Goal: Task Accomplishment & Management: Use online tool/utility

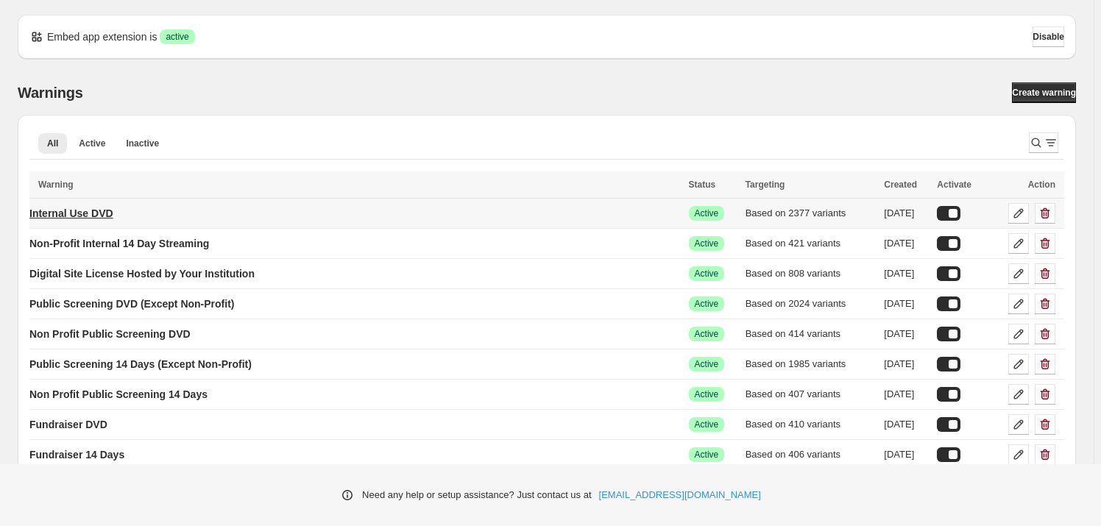
click at [84, 211] on p "Internal Use DVD" at bounding box center [71, 213] width 84 height 15
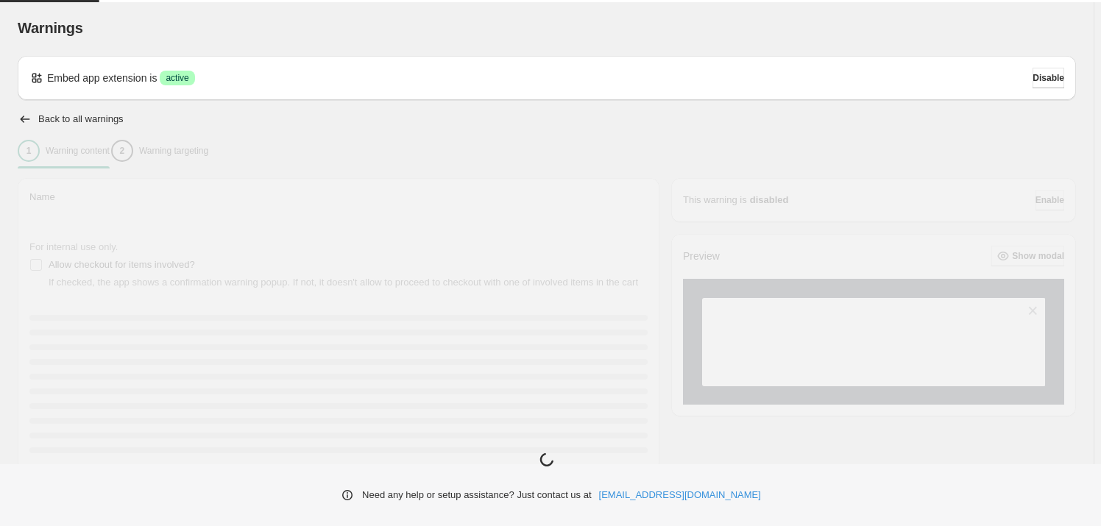
type input "**********"
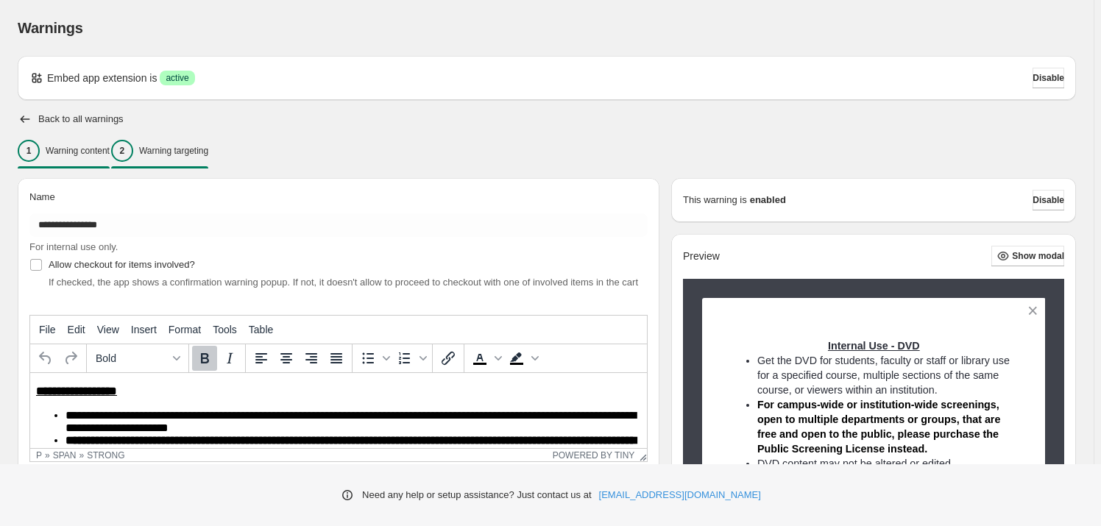
click at [208, 159] on div "2 Warning targeting" at bounding box center [159, 151] width 97 height 22
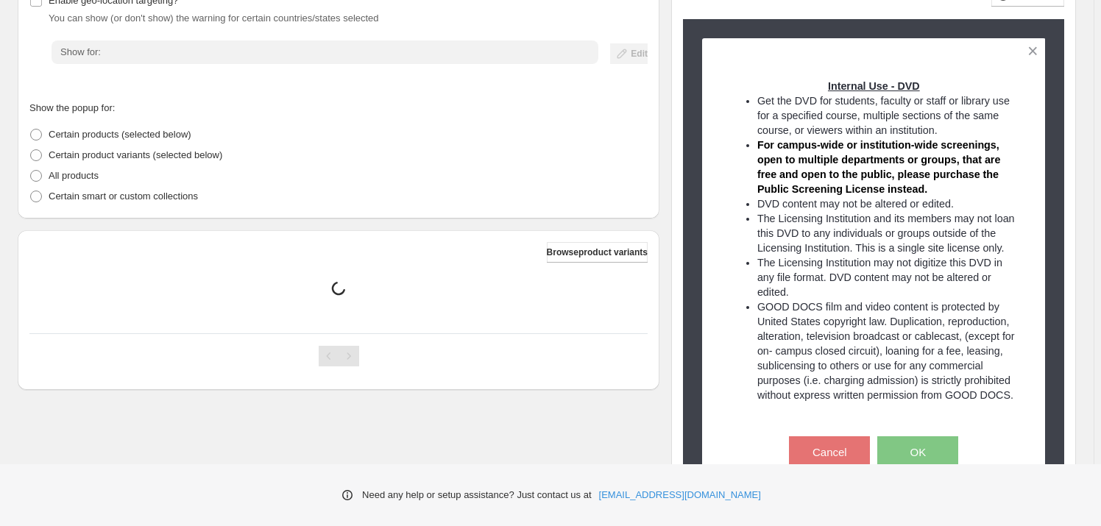
scroll to position [267, 0]
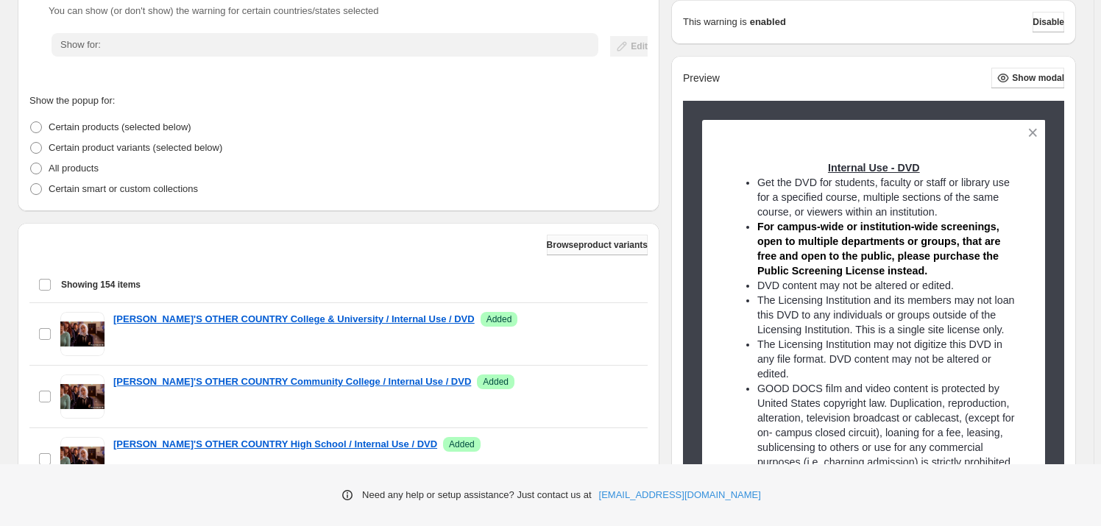
click at [558, 247] on span "Browse product variants" at bounding box center [597, 245] width 101 height 12
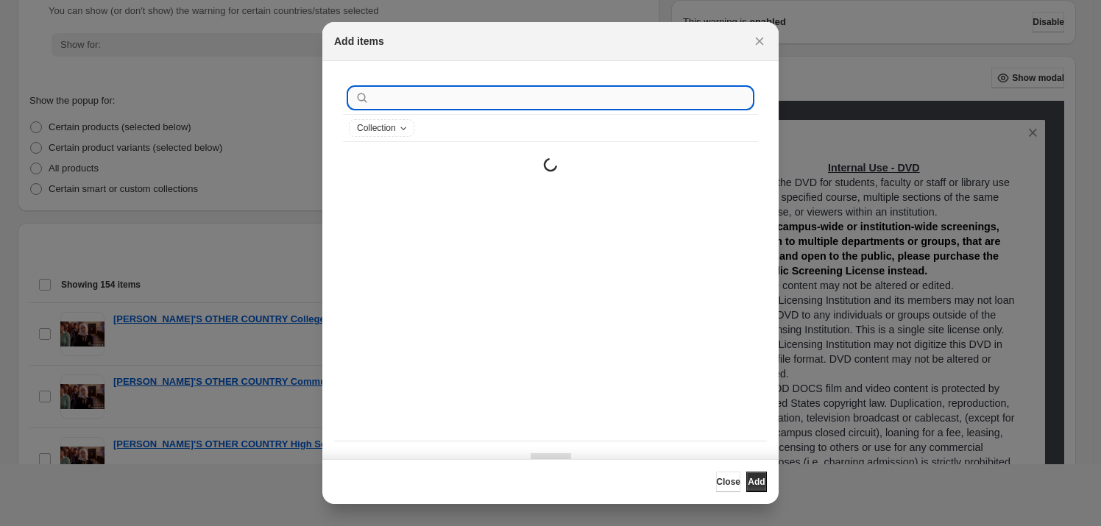
click at [478, 104] on input ":r1s:" at bounding box center [562, 98] width 380 height 21
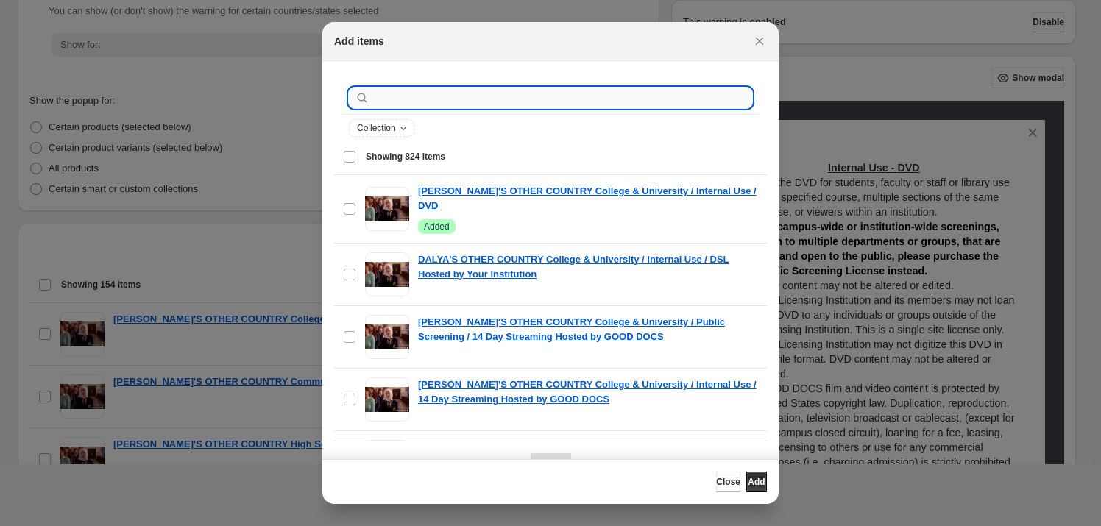
click at [478, 94] on input ":r1s:" at bounding box center [562, 98] width 380 height 21
type input "*"
paste input "*********"
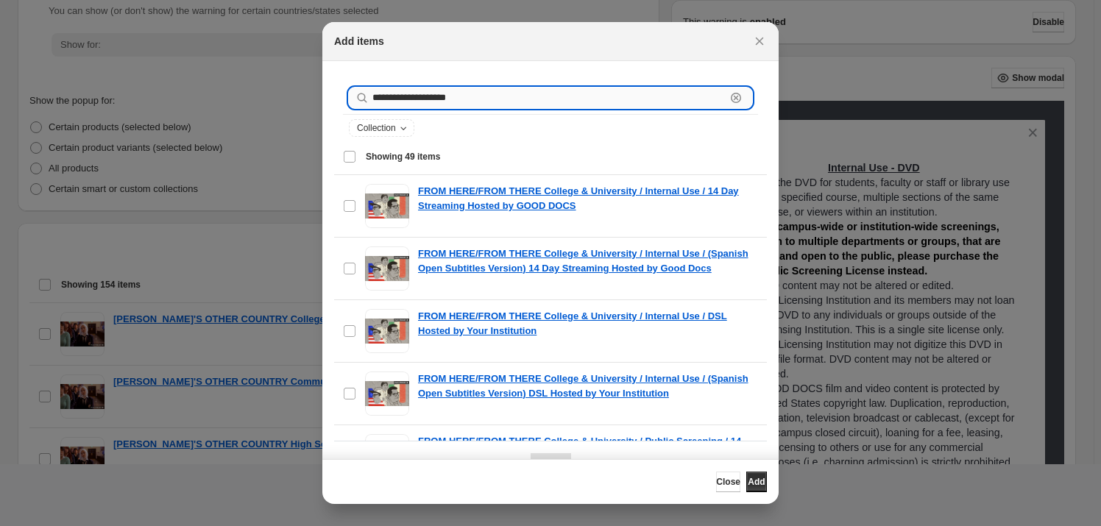
click at [462, 104] on input "**********" at bounding box center [548, 98] width 353 height 21
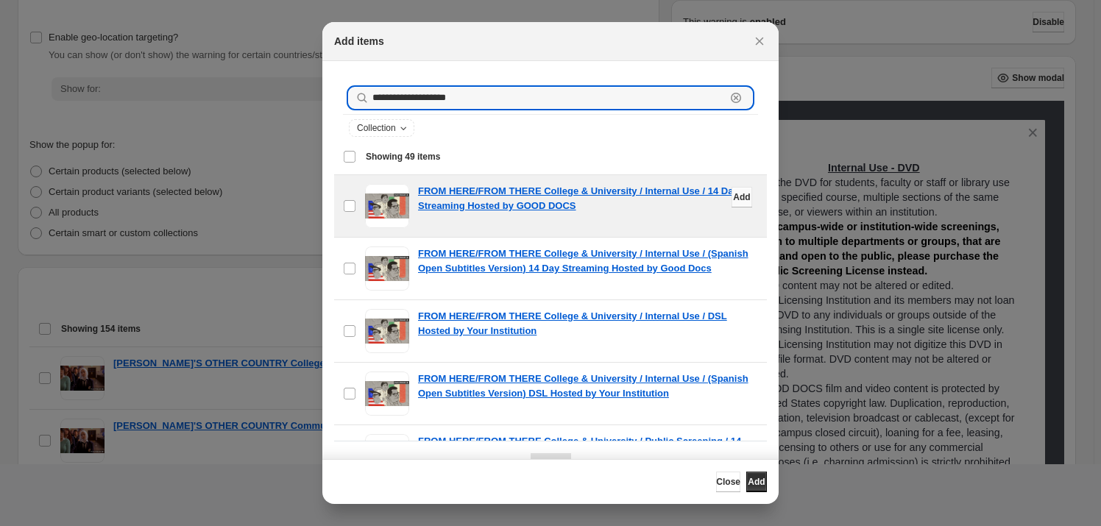
scroll to position [200, 0]
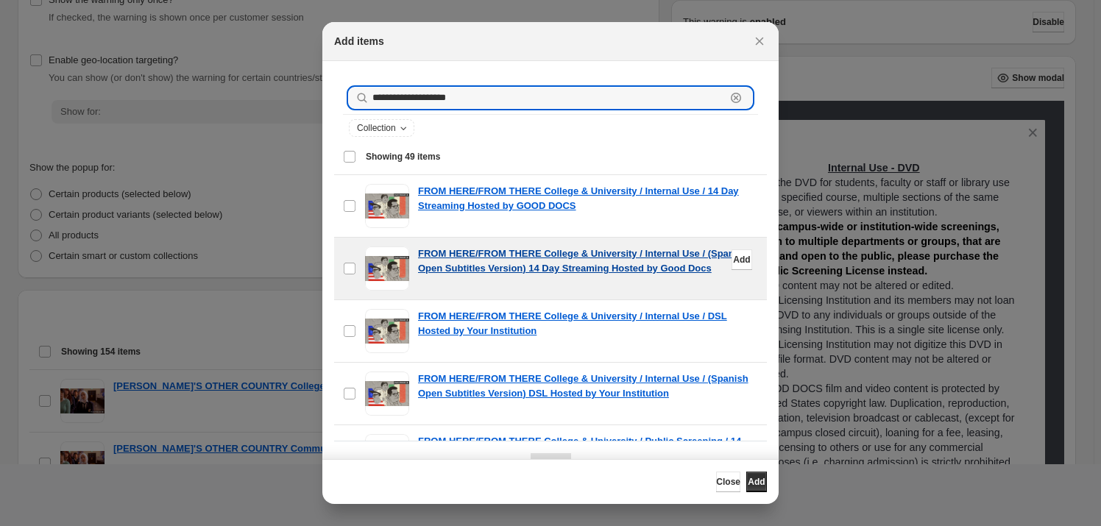
type input "**********"
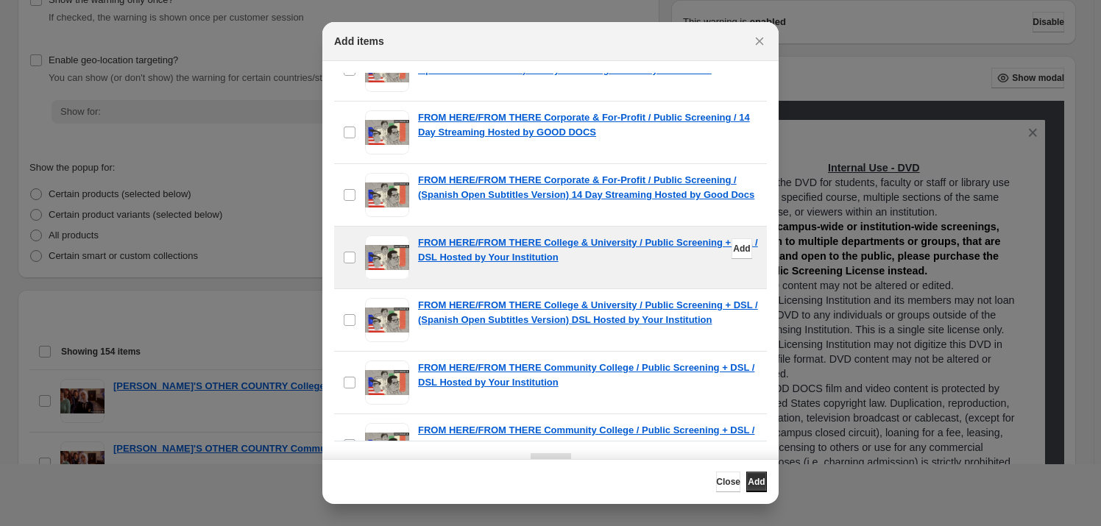
scroll to position [2140, 0]
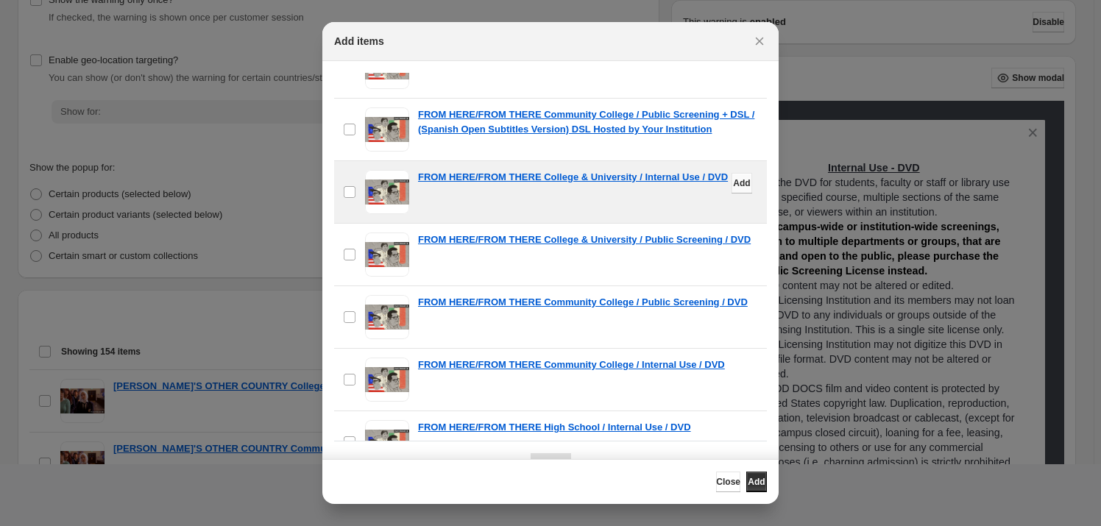
click at [733, 182] on span "Add" at bounding box center [741, 183] width 17 height 12
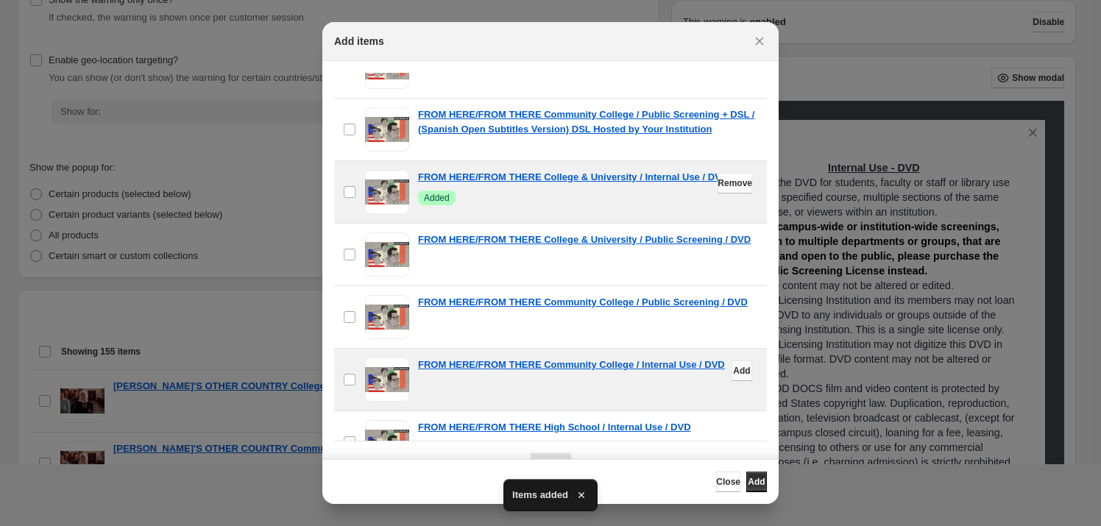
click at [733, 365] on span "Add" at bounding box center [741, 371] width 17 height 12
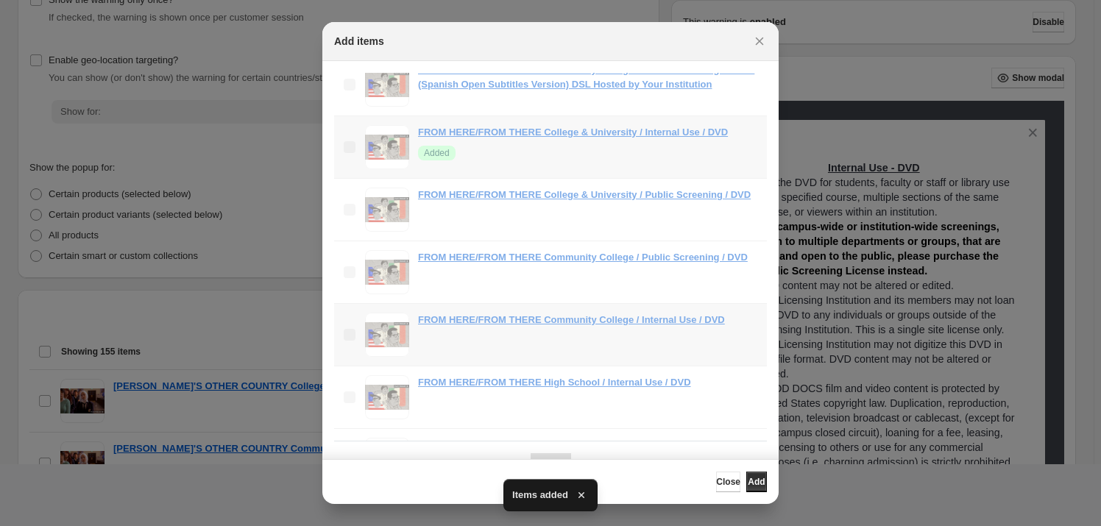
scroll to position [2207, 0]
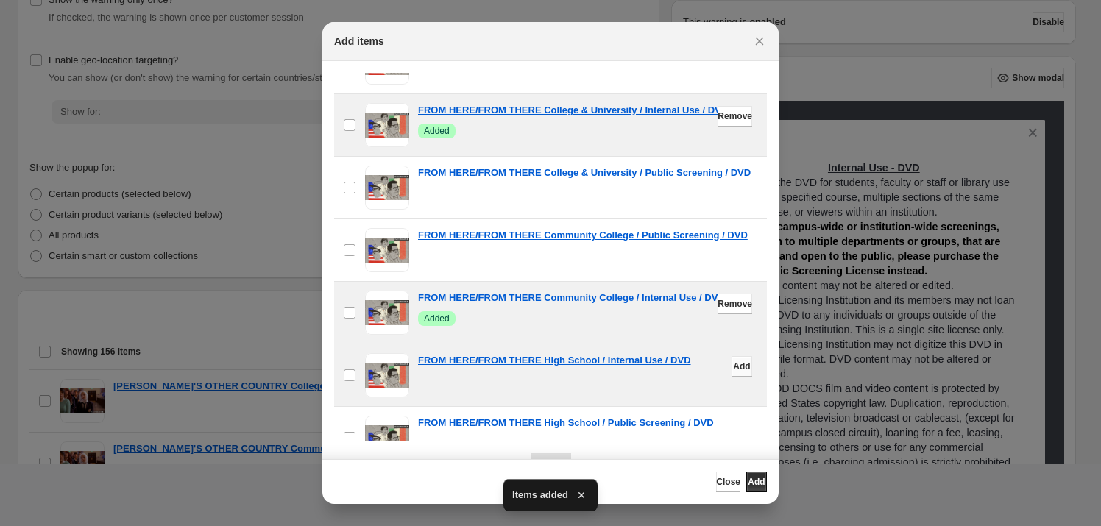
click at [733, 361] on span "Add" at bounding box center [741, 367] width 17 height 12
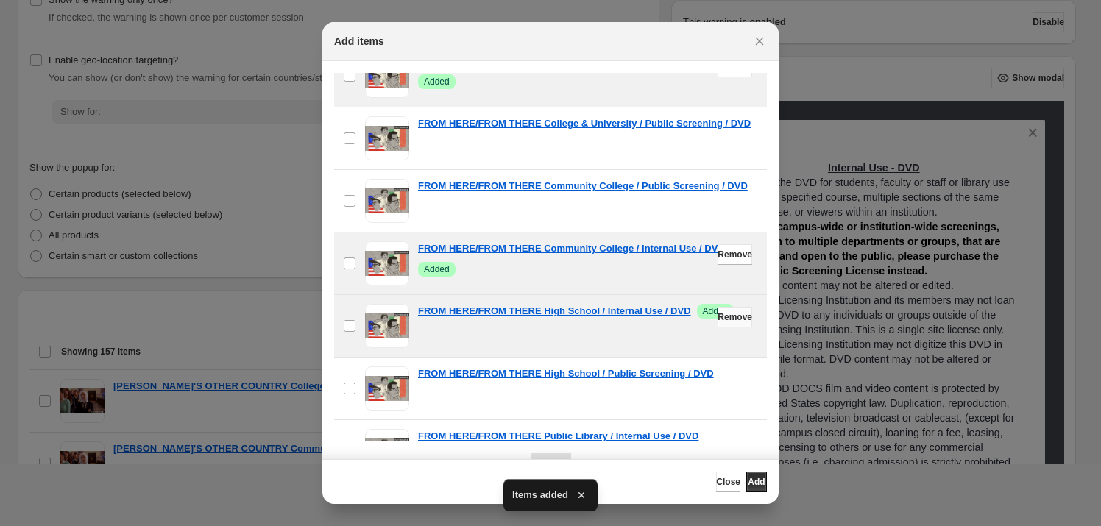
scroll to position [2341, 0]
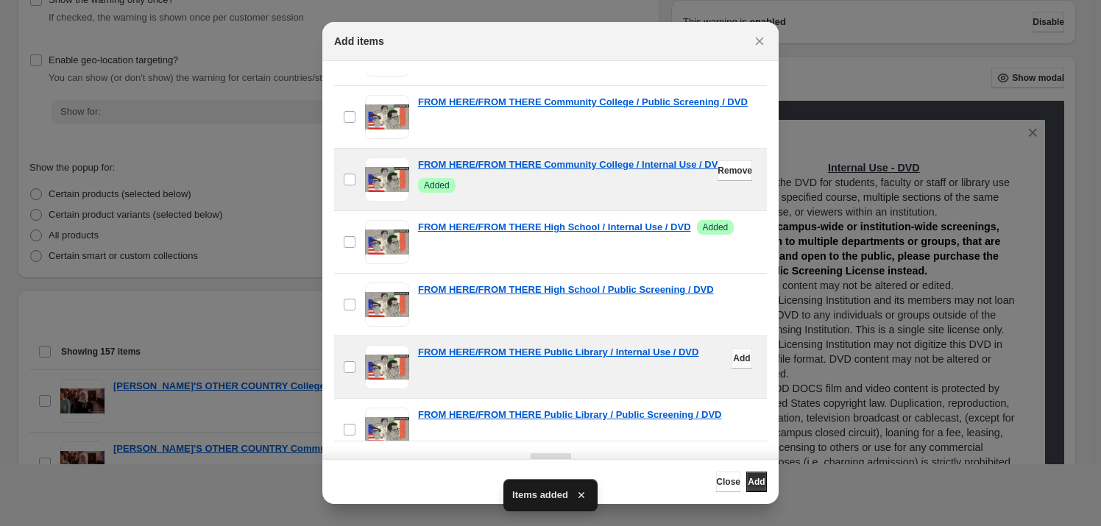
click at [733, 356] on span "Add" at bounding box center [741, 358] width 17 height 12
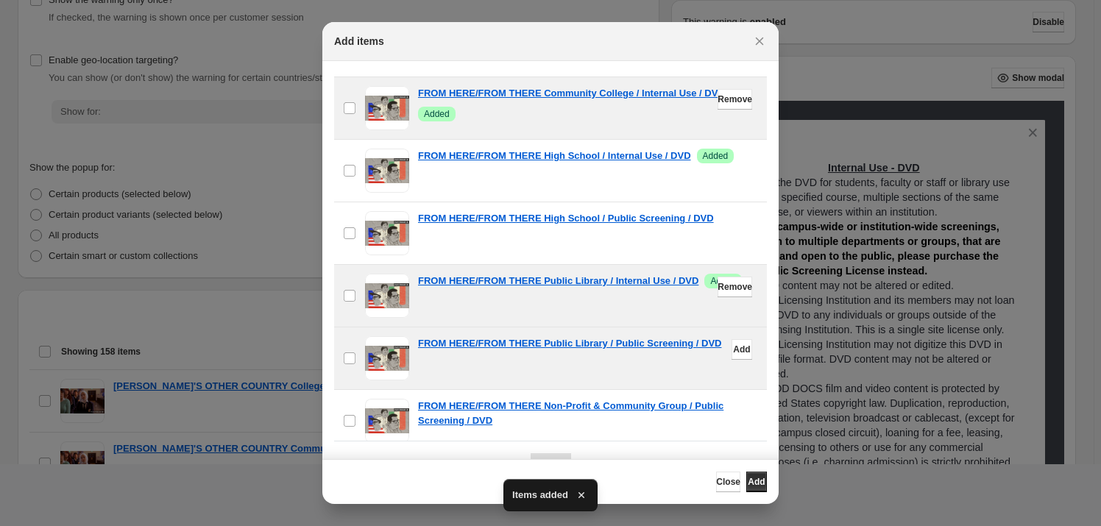
scroll to position [2541, 0]
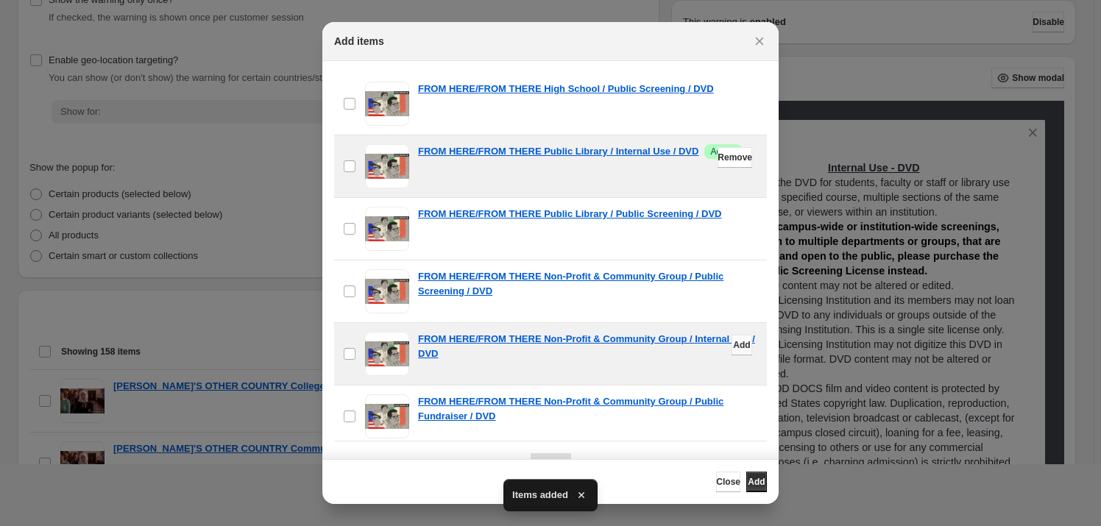
click at [733, 344] on span "Add" at bounding box center [741, 345] width 17 height 12
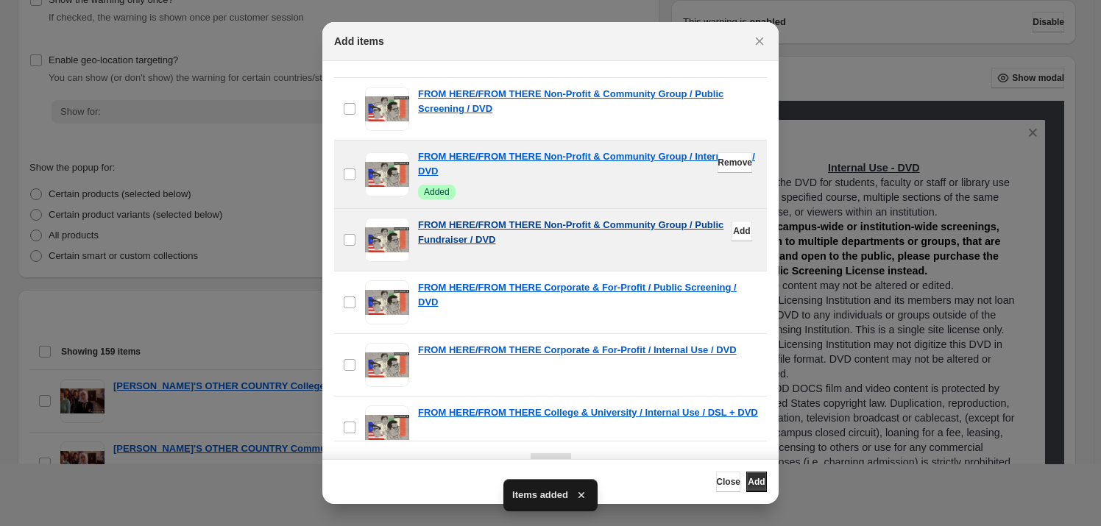
scroll to position [2742, 0]
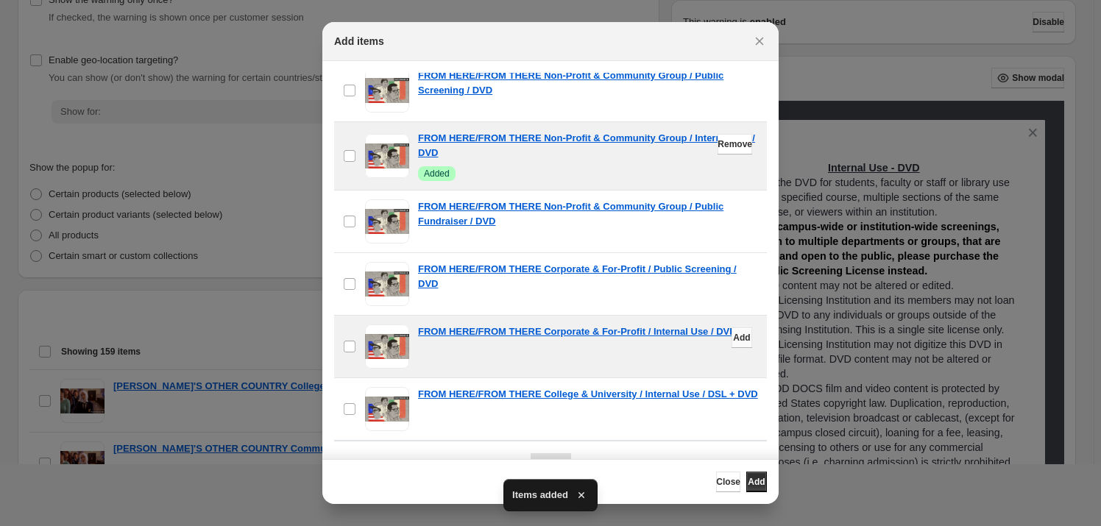
click at [733, 332] on span "Add" at bounding box center [741, 338] width 17 height 12
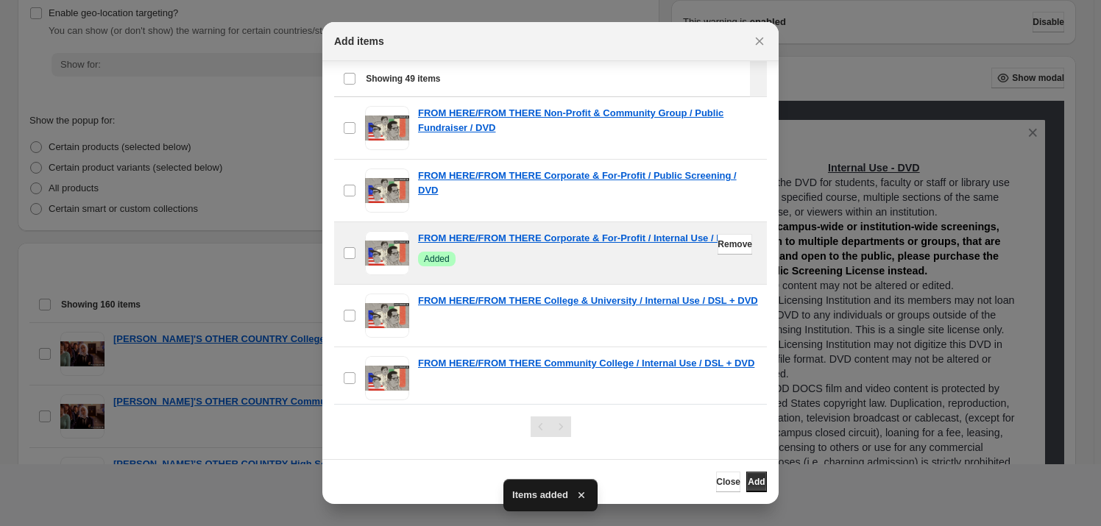
scroll to position [267, 0]
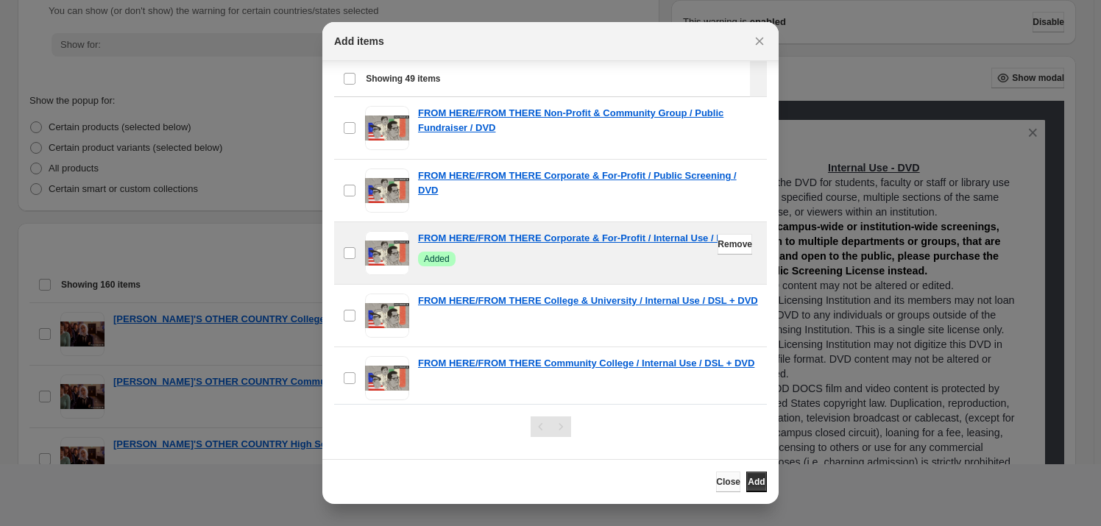
click at [716, 481] on span "Close" at bounding box center [728, 482] width 24 height 12
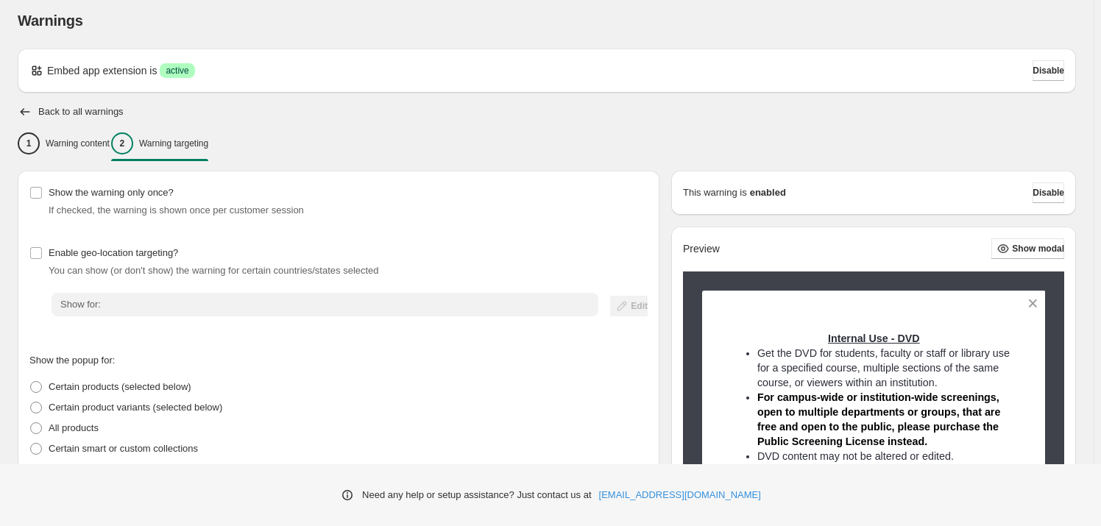
scroll to position [0, 0]
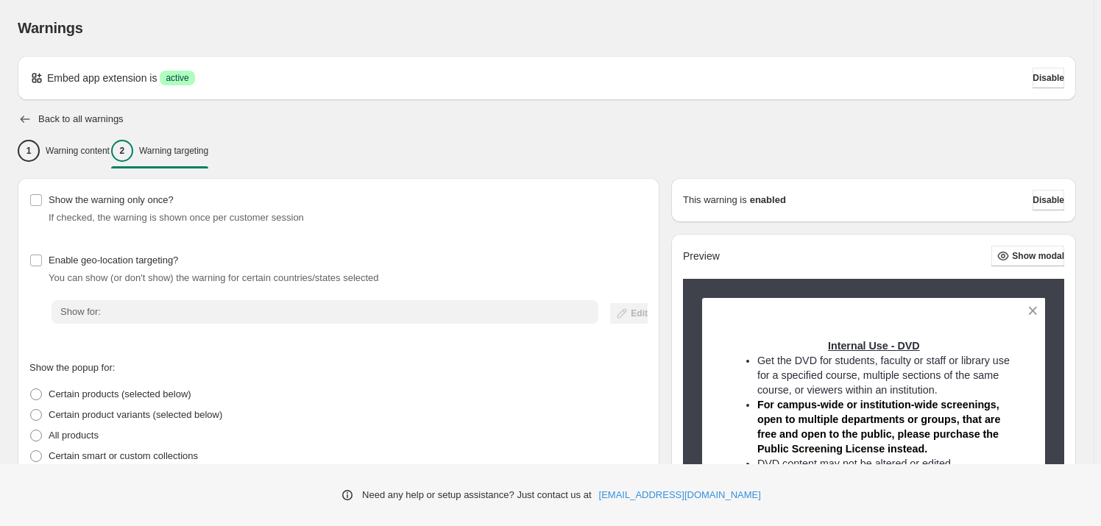
click at [24, 118] on icon "button" at bounding box center [25, 119] width 15 height 15
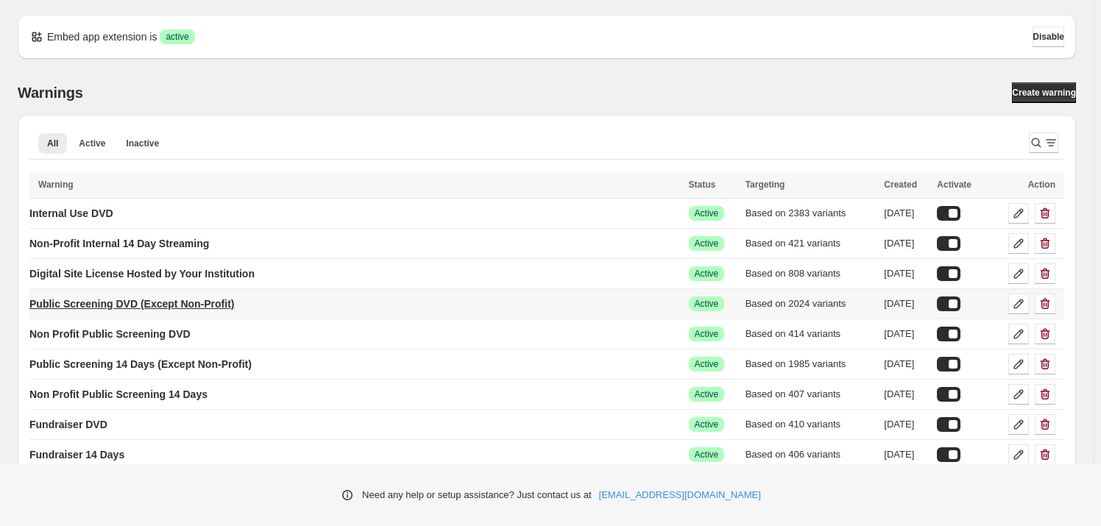
click at [168, 305] on p "Public Screening DVD (Except Non-Profit)" at bounding box center [131, 304] width 205 height 15
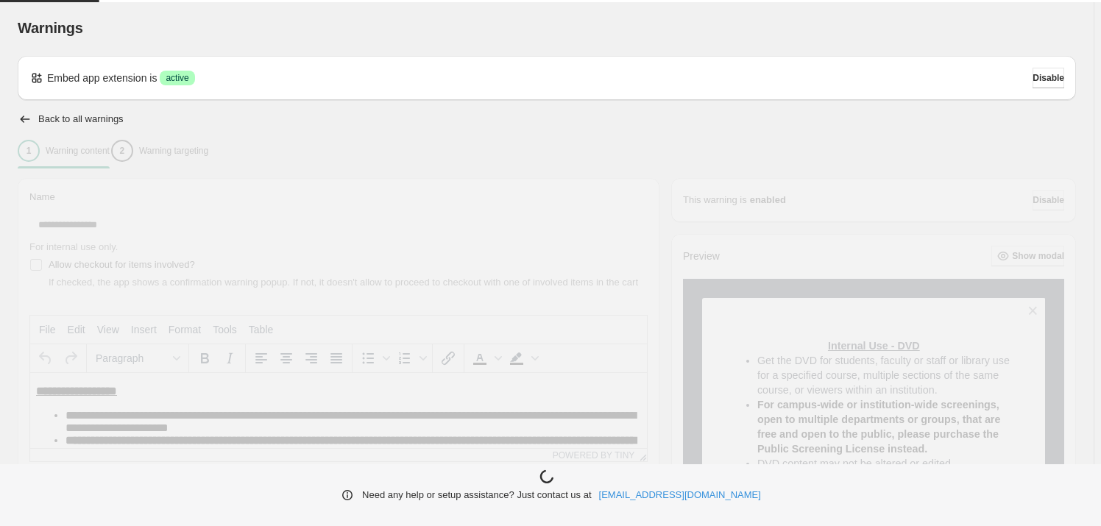
type input "**********"
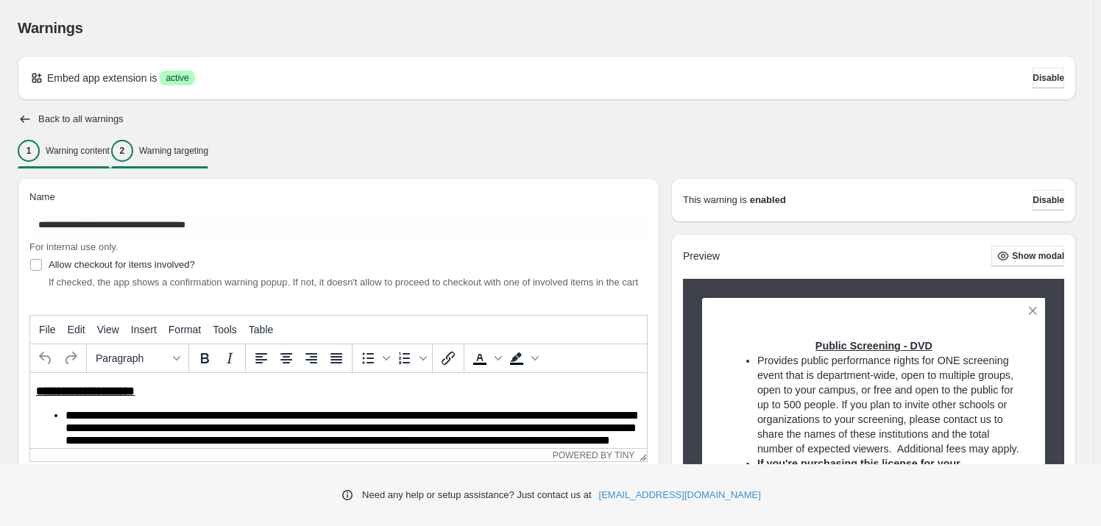
click at [194, 164] on button "2 Warning targeting" at bounding box center [159, 150] width 97 height 31
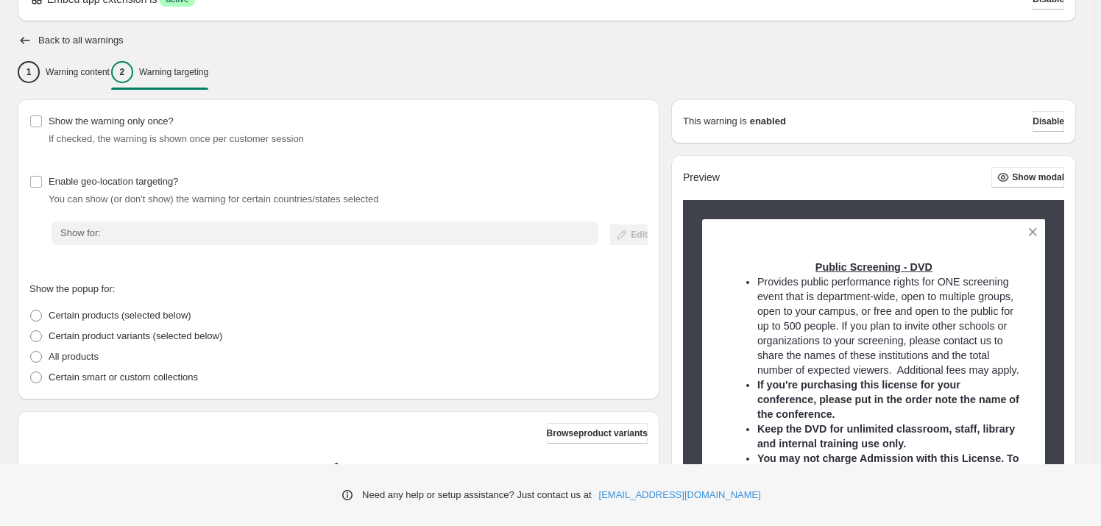
scroll to position [200, 0]
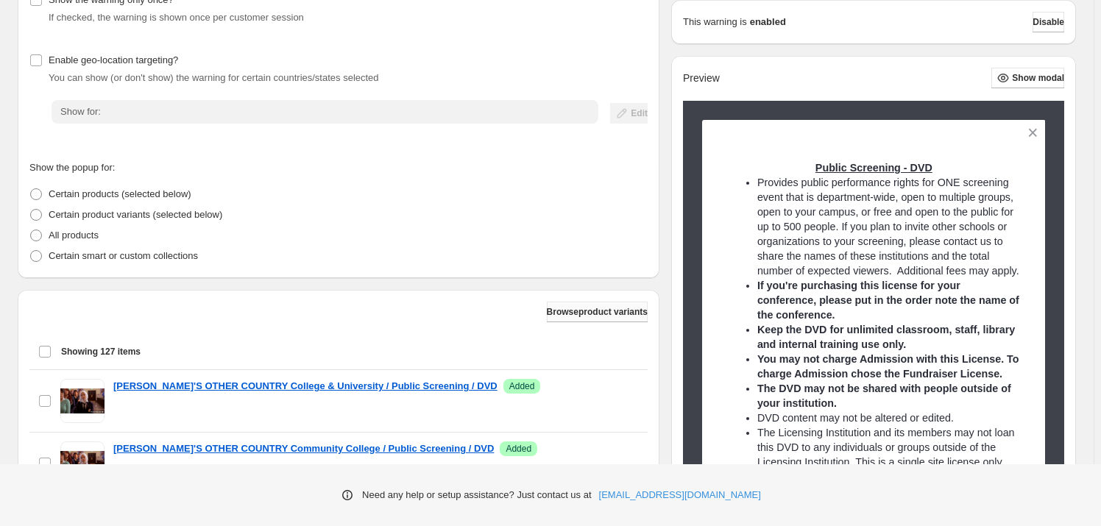
click at [578, 308] on span "Browse product variants" at bounding box center [597, 312] width 101 height 12
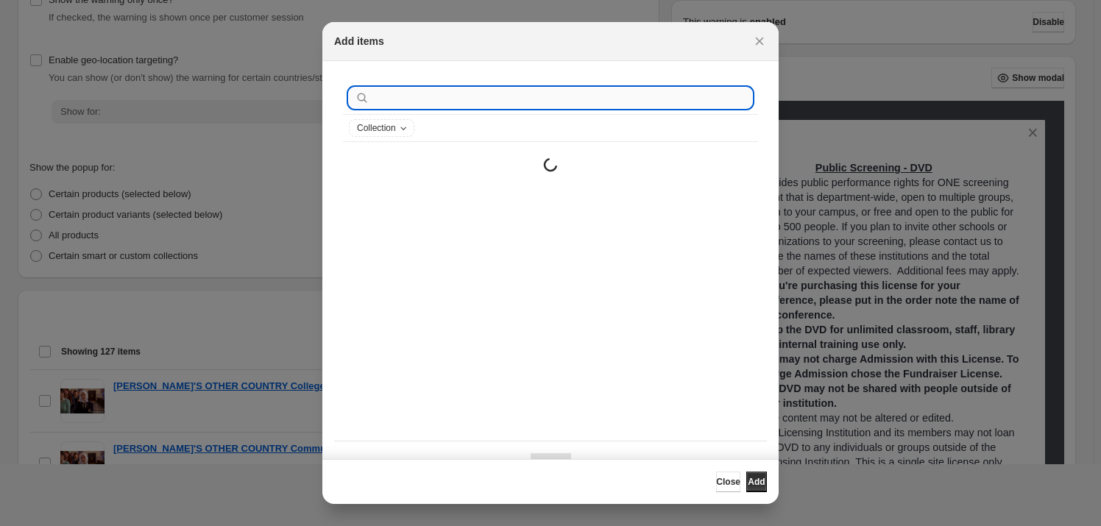
click at [470, 96] on input ":r25p:" at bounding box center [562, 98] width 380 height 21
paste input "**********"
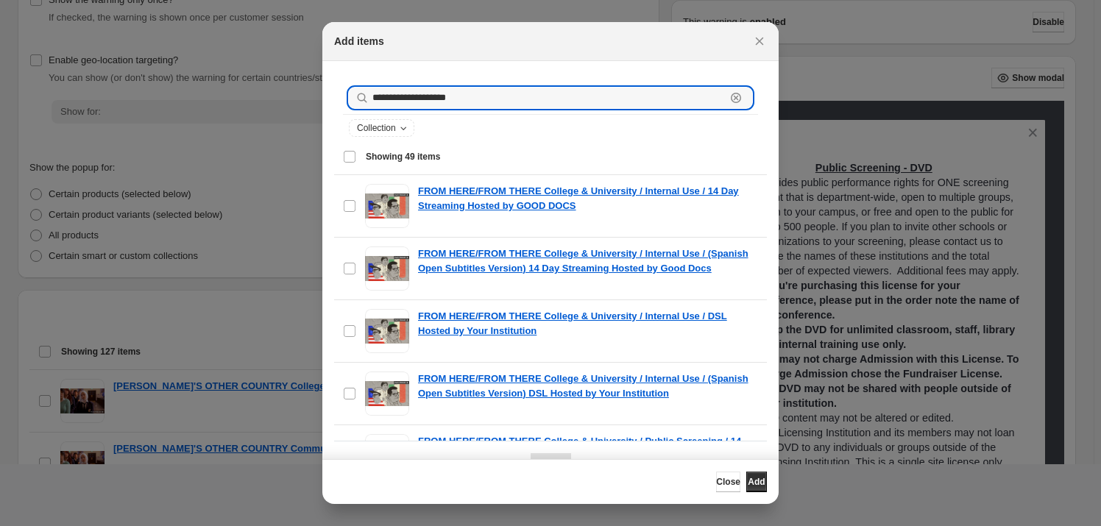
type input "**********"
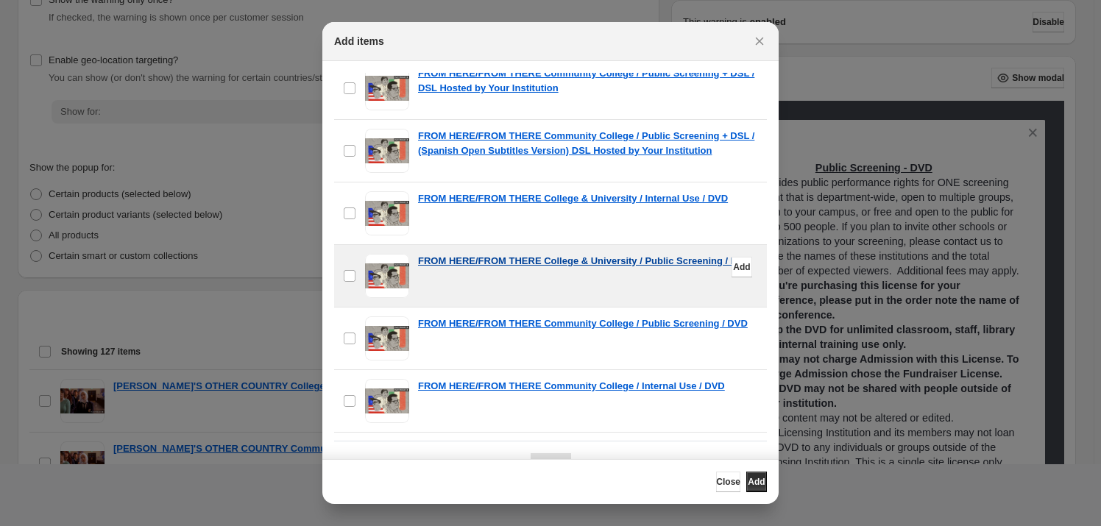
scroll to position [2140, 0]
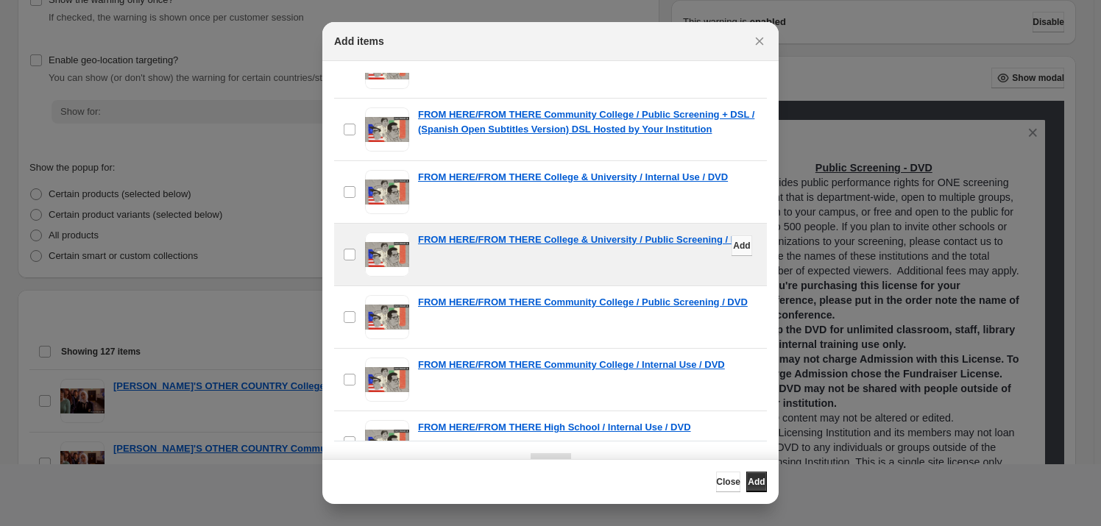
click at [733, 241] on span "Add" at bounding box center [741, 246] width 17 height 12
click at [733, 305] on span "Add" at bounding box center [741, 308] width 17 height 12
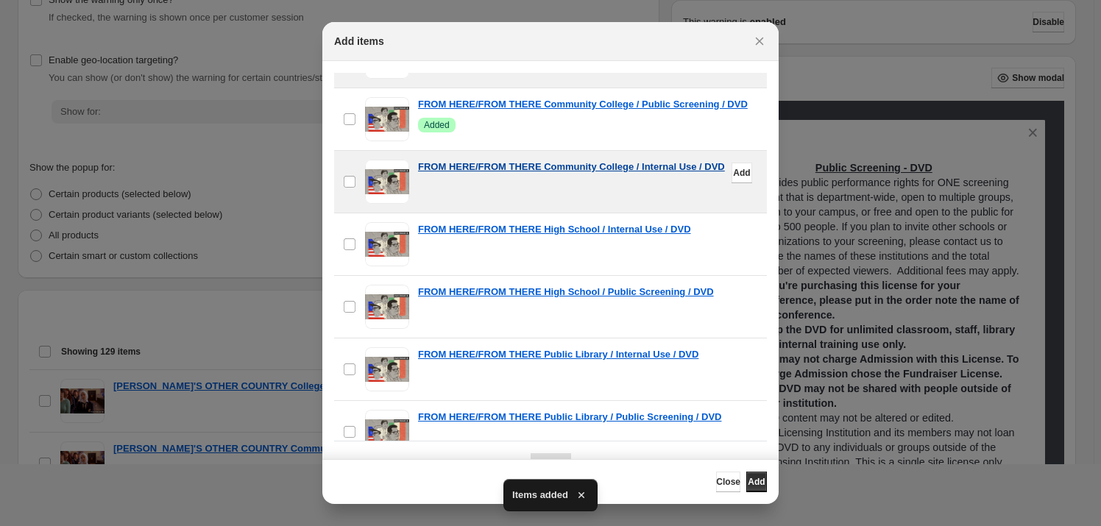
scroll to position [2341, 0]
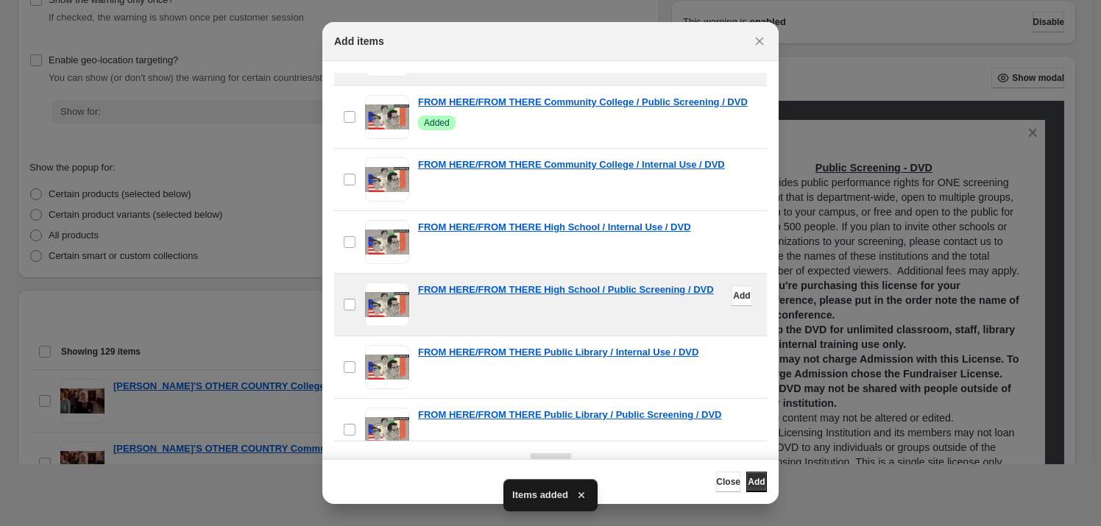
click at [733, 300] on span "Add" at bounding box center [741, 296] width 17 height 12
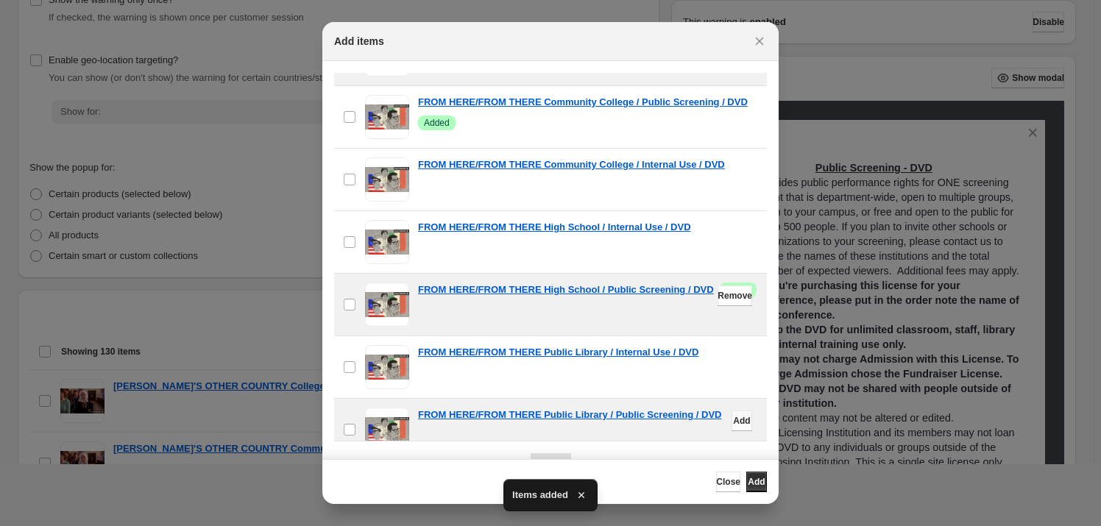
click at [733, 419] on span "Add" at bounding box center [741, 421] width 17 height 12
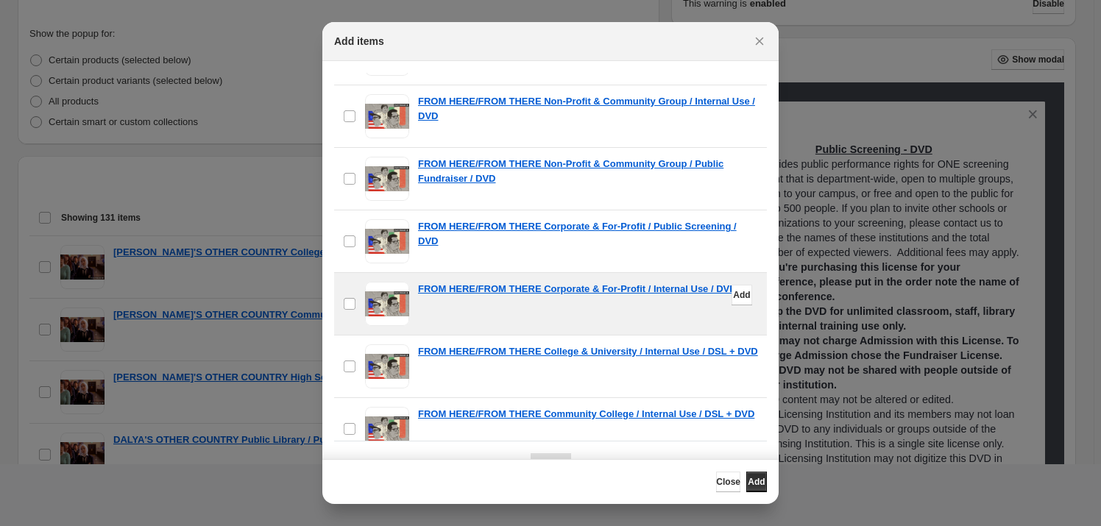
scroll to position [2799, 0]
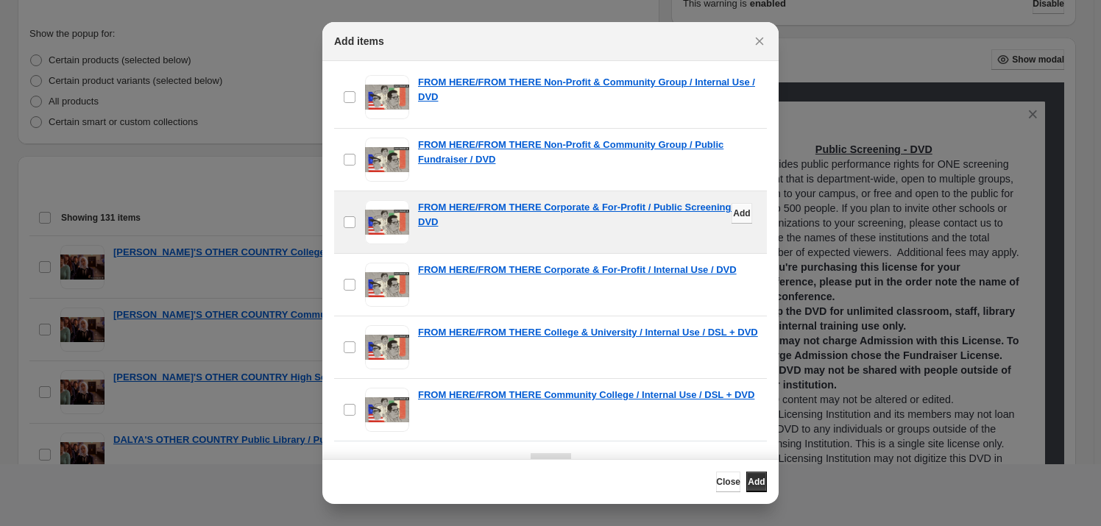
click at [733, 216] on span "Add" at bounding box center [741, 213] width 17 height 12
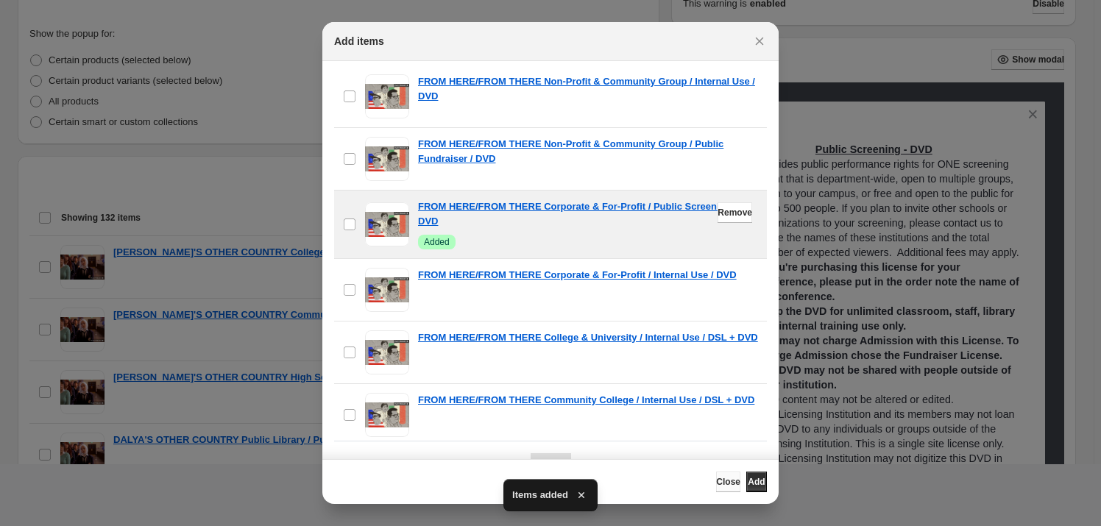
click at [716, 485] on span "Close" at bounding box center [728, 482] width 24 height 12
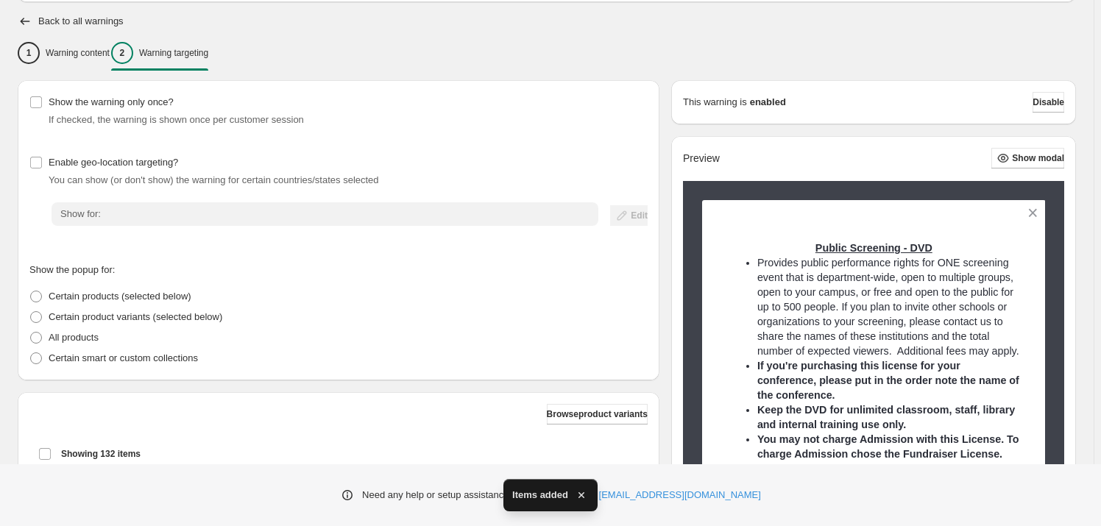
scroll to position [0, 0]
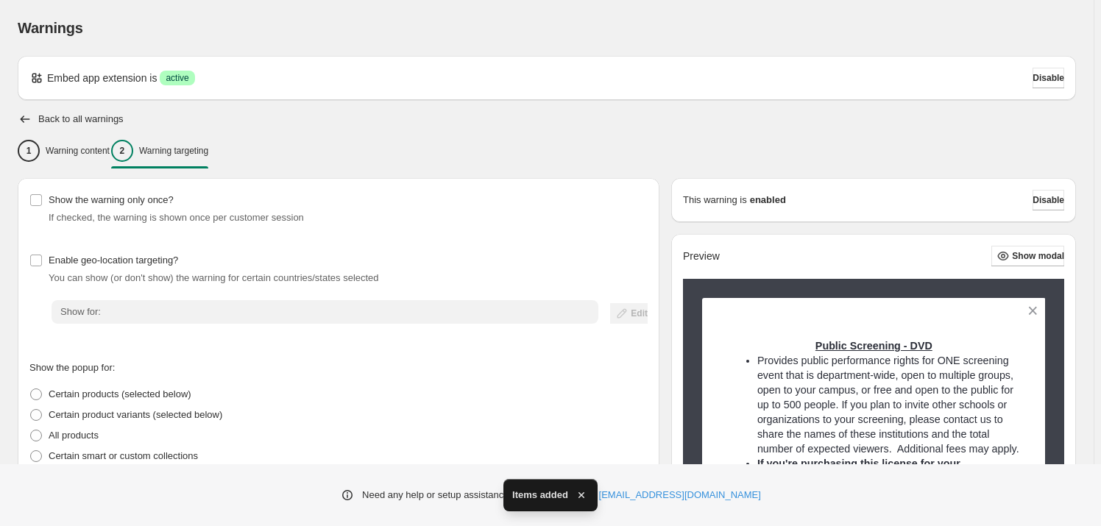
click at [48, 114] on h2 "Back to all warnings" at bounding box center [80, 119] width 85 height 12
click at [35, 119] on div "Back to all warnings" at bounding box center [547, 119] width 1058 height 15
click at [24, 118] on icon "button" at bounding box center [26, 119] width 10 height 7
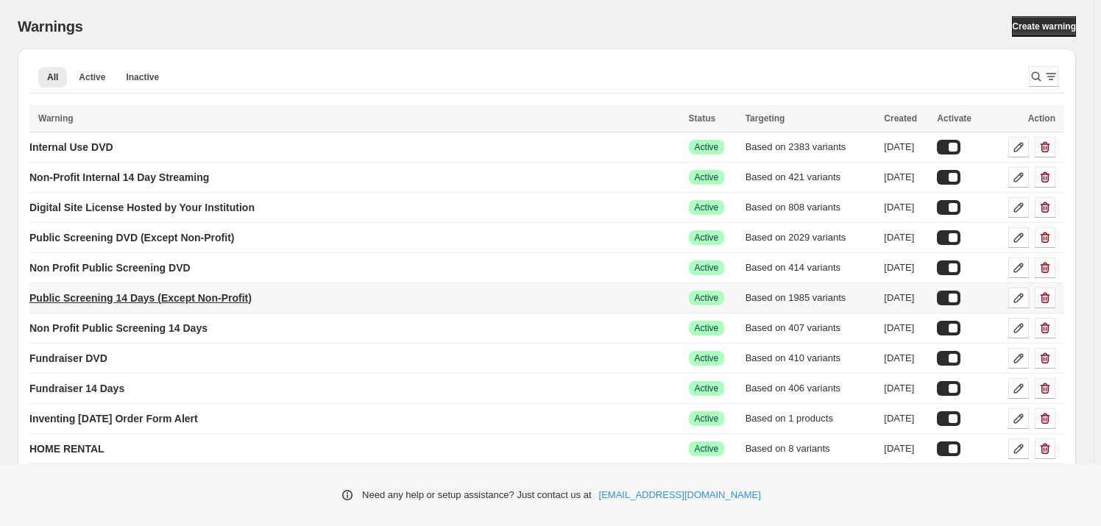
scroll to position [133, 0]
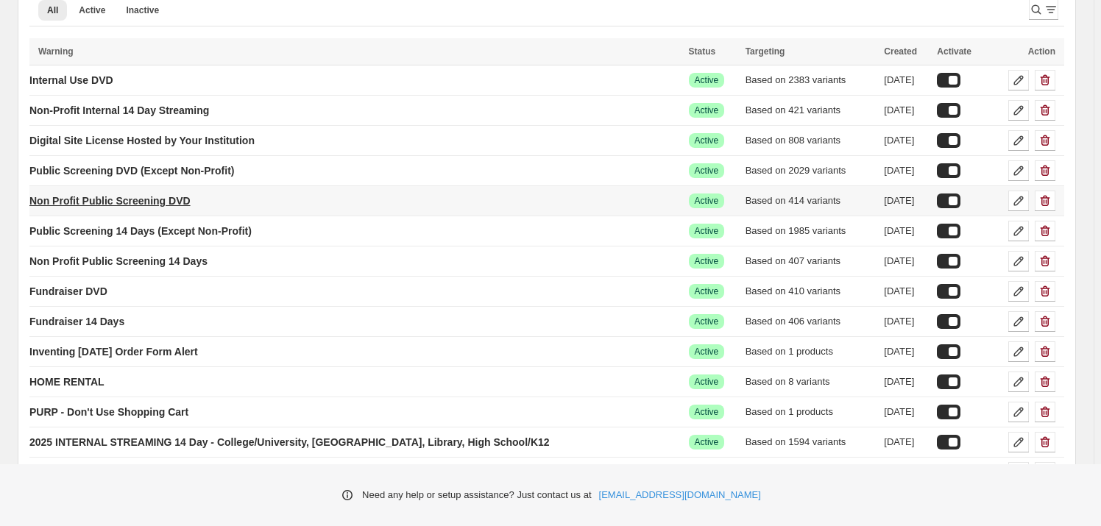
click at [146, 203] on p "Non Profit Public Screening DVD" at bounding box center [109, 201] width 161 height 15
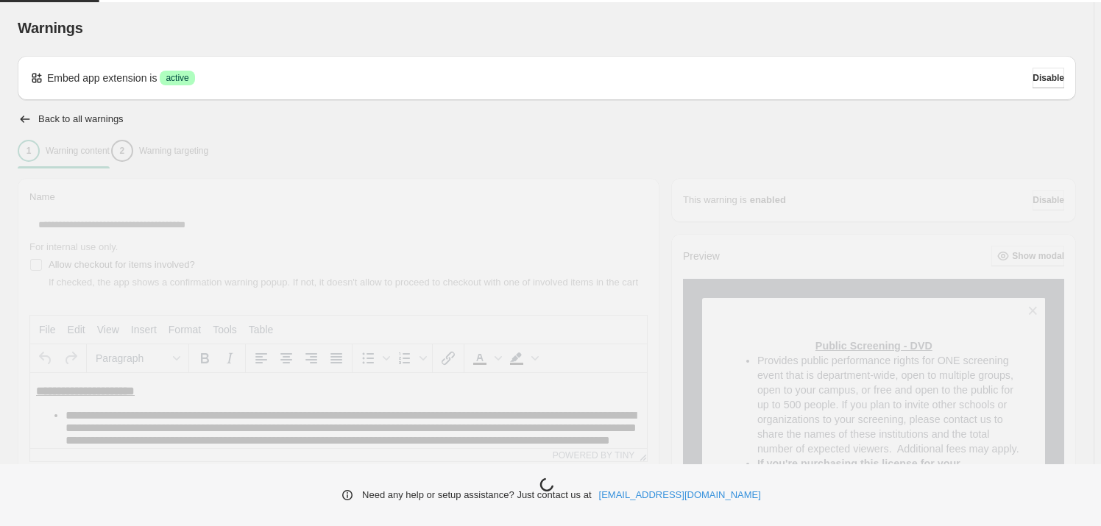
type input "**********"
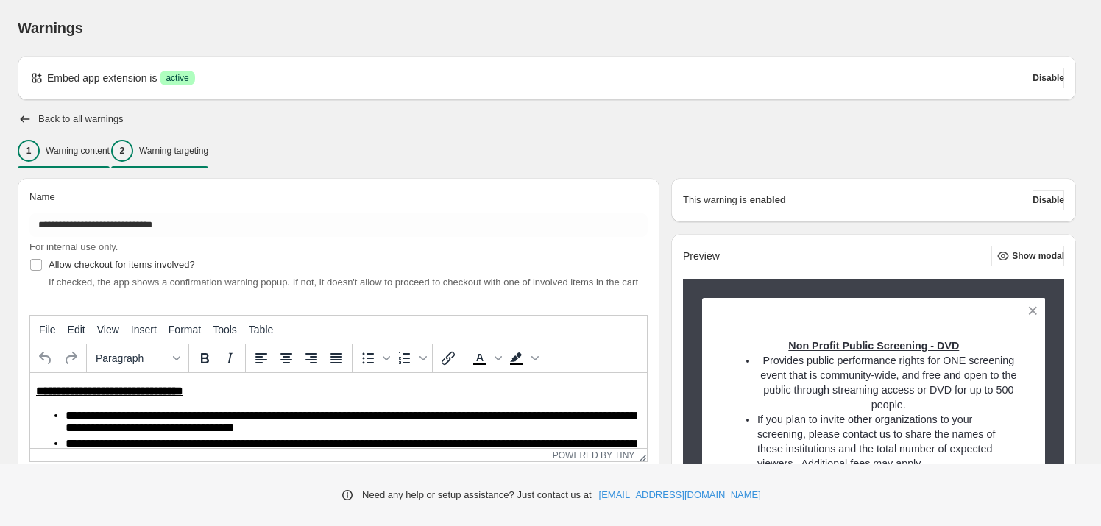
click at [205, 148] on p "Warning targeting" at bounding box center [173, 151] width 69 height 12
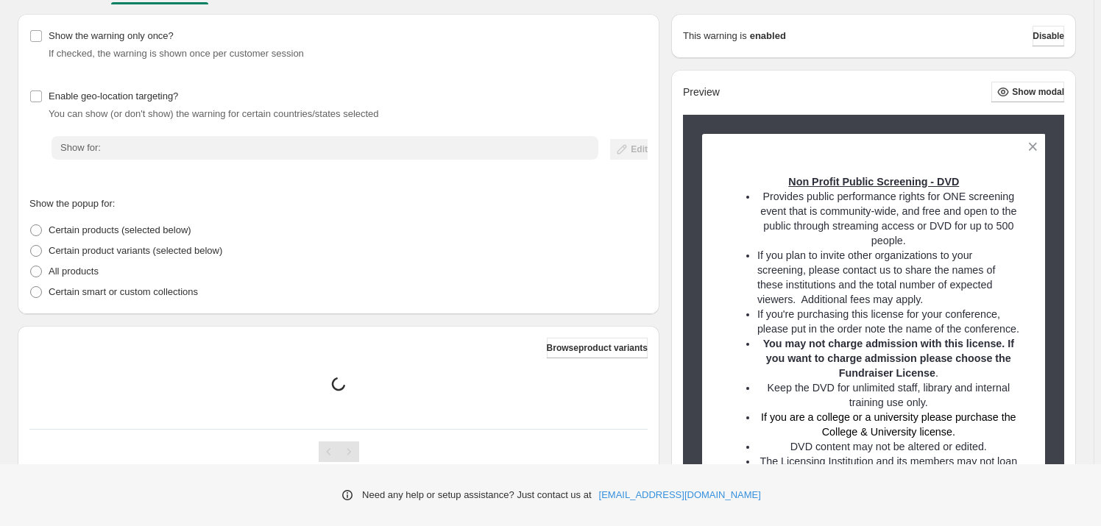
scroll to position [200, 0]
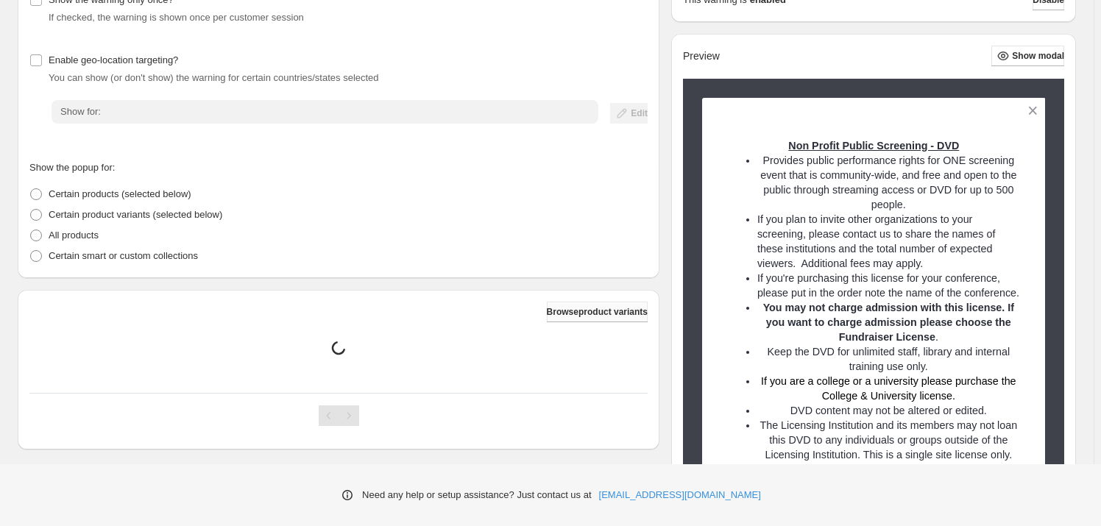
click at [558, 308] on span "Browse product variants" at bounding box center [597, 312] width 101 height 12
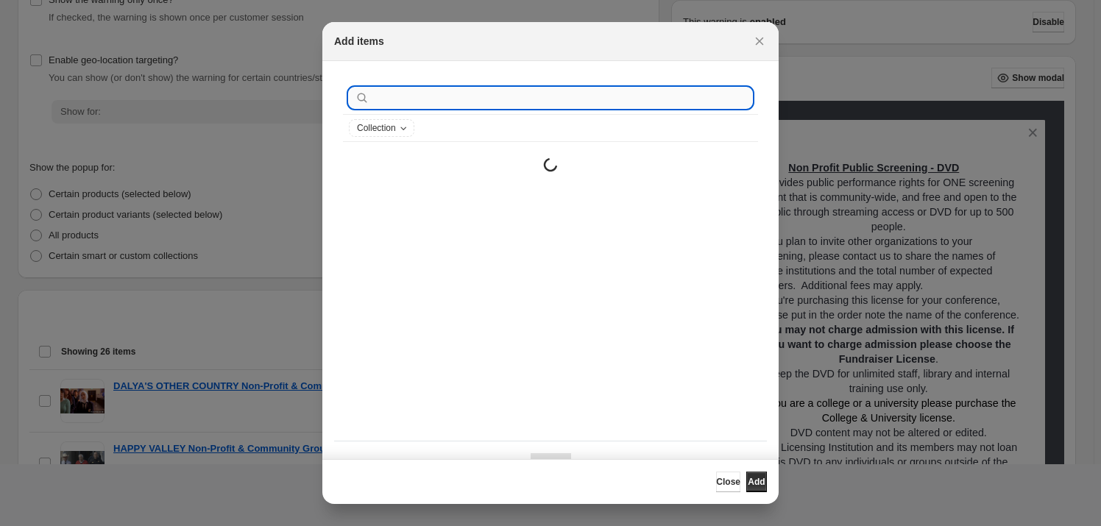
click at [478, 96] on input ":r46t:" at bounding box center [562, 98] width 380 height 21
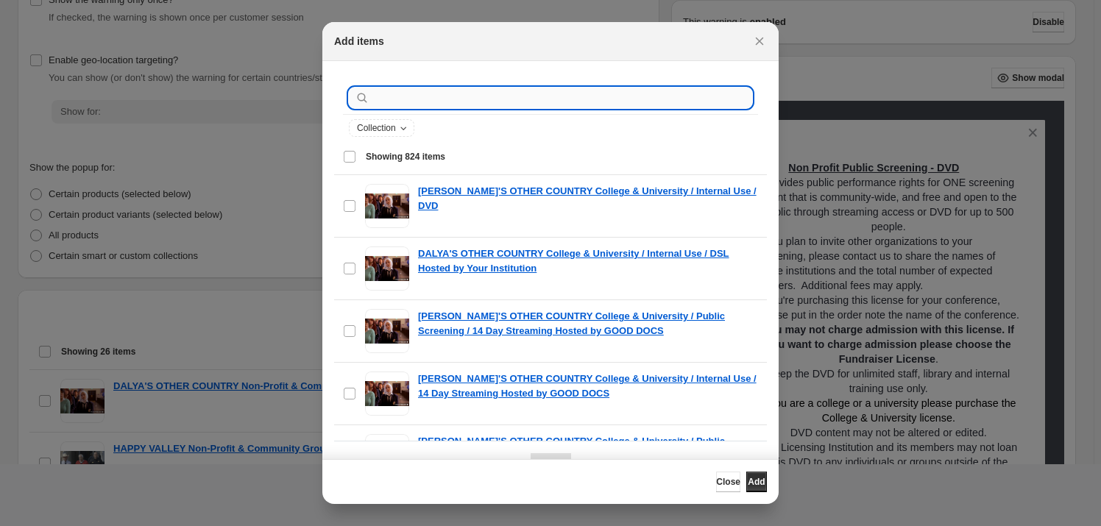
click at [475, 99] on input ":r46t:" at bounding box center [562, 98] width 380 height 21
paste input "**********"
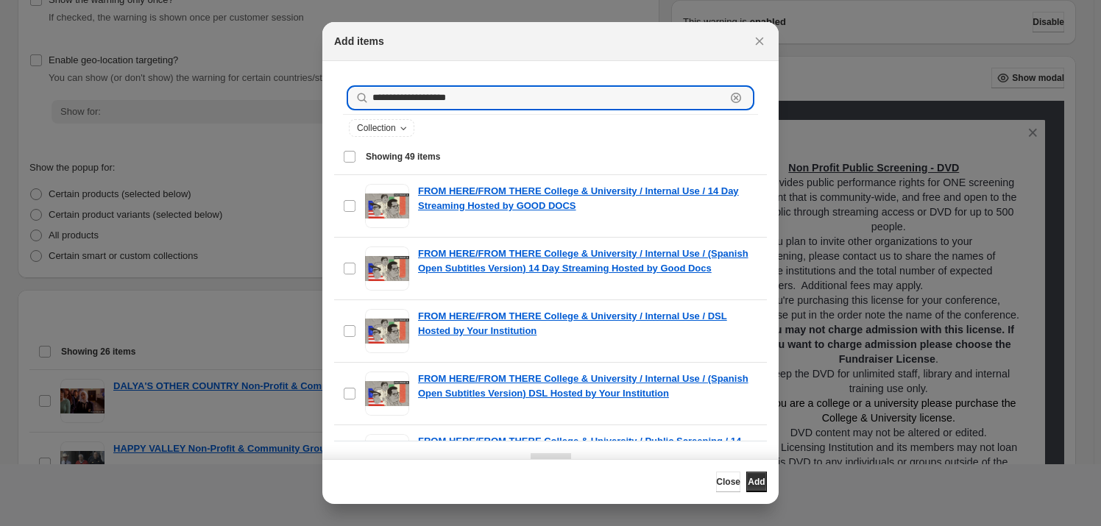
type input "**********"
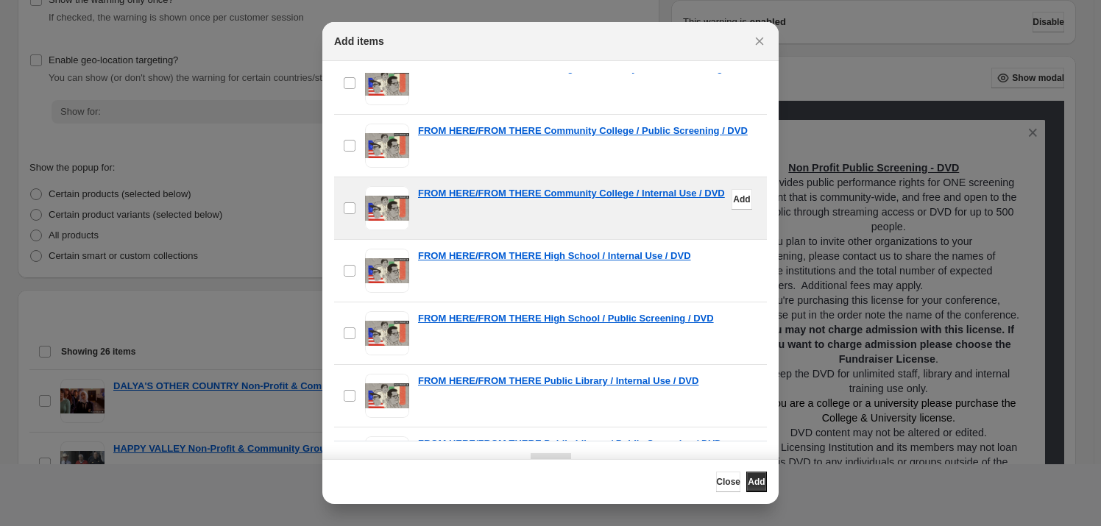
scroll to position [2528, 0]
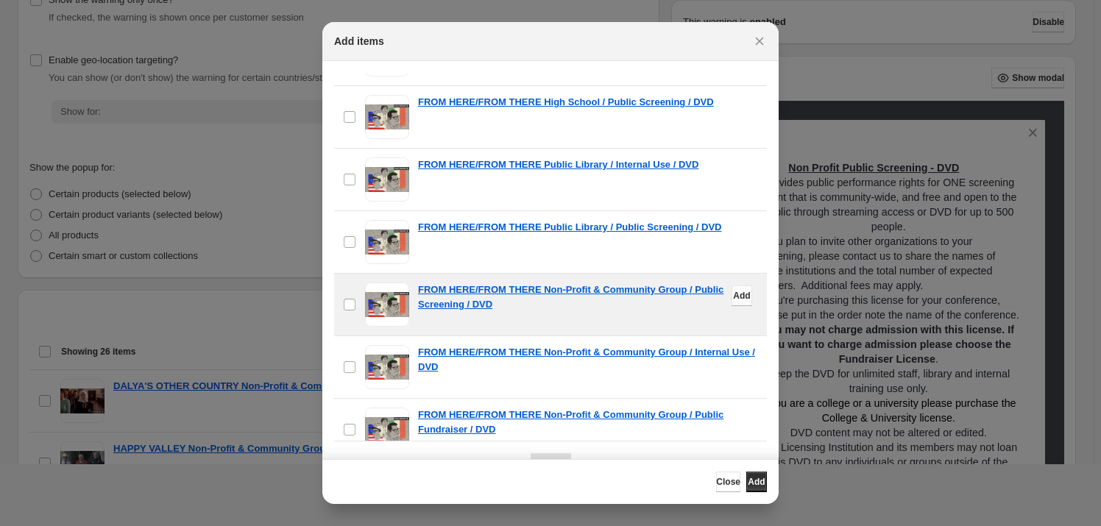
click at [731, 289] on button "Add" at bounding box center [741, 295] width 21 height 21
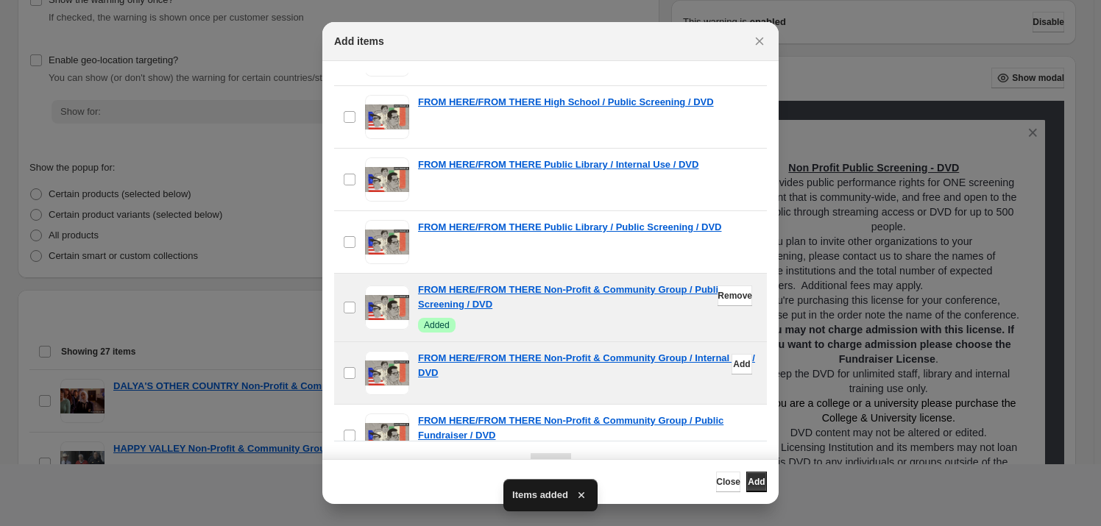
drag, startPoint x: 716, startPoint y: 481, endPoint x: 712, endPoint y: 472, distance: 9.9
click at [716, 482] on span "Close" at bounding box center [728, 482] width 24 height 12
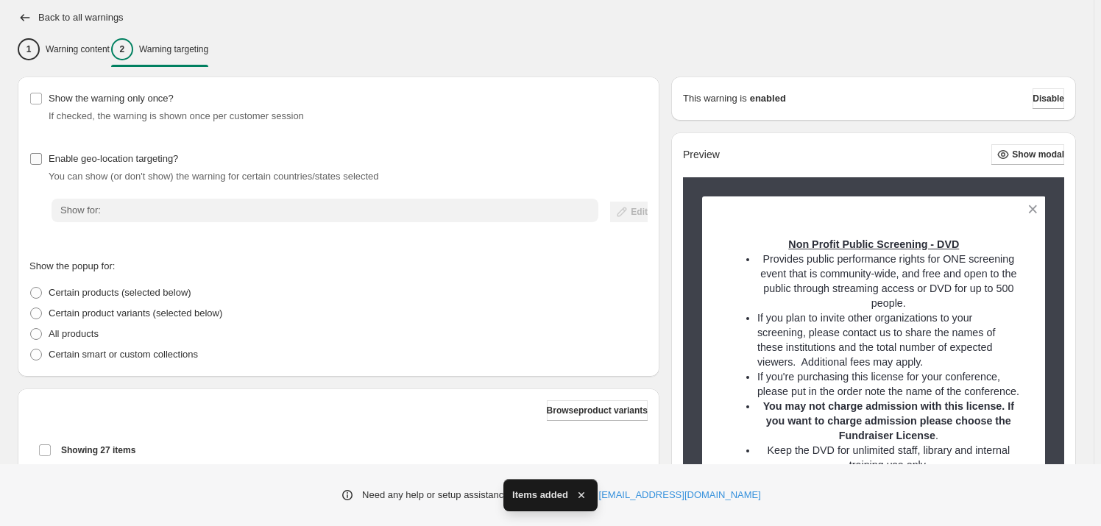
scroll to position [0, 0]
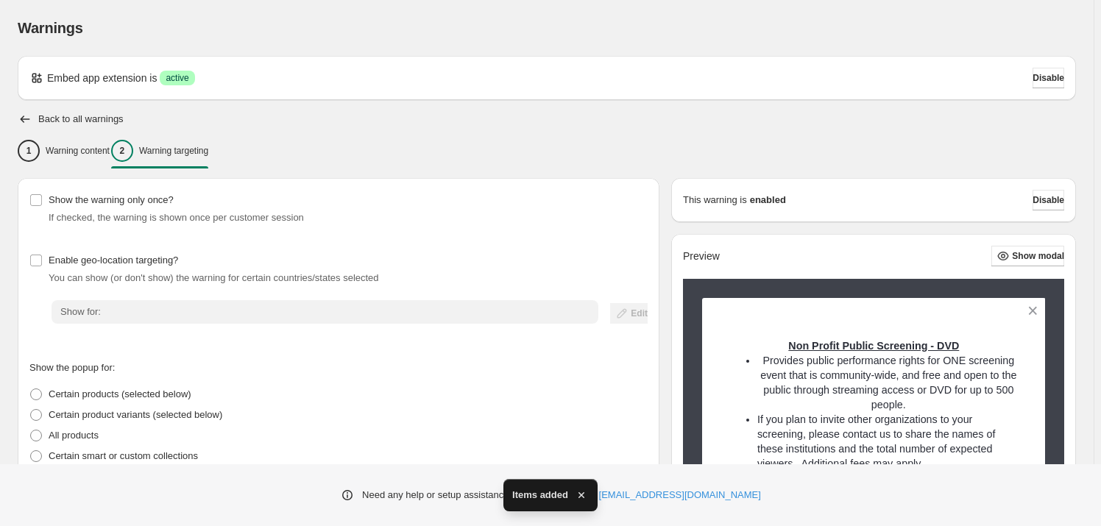
click at [27, 120] on icon "button" at bounding box center [25, 119] width 15 height 15
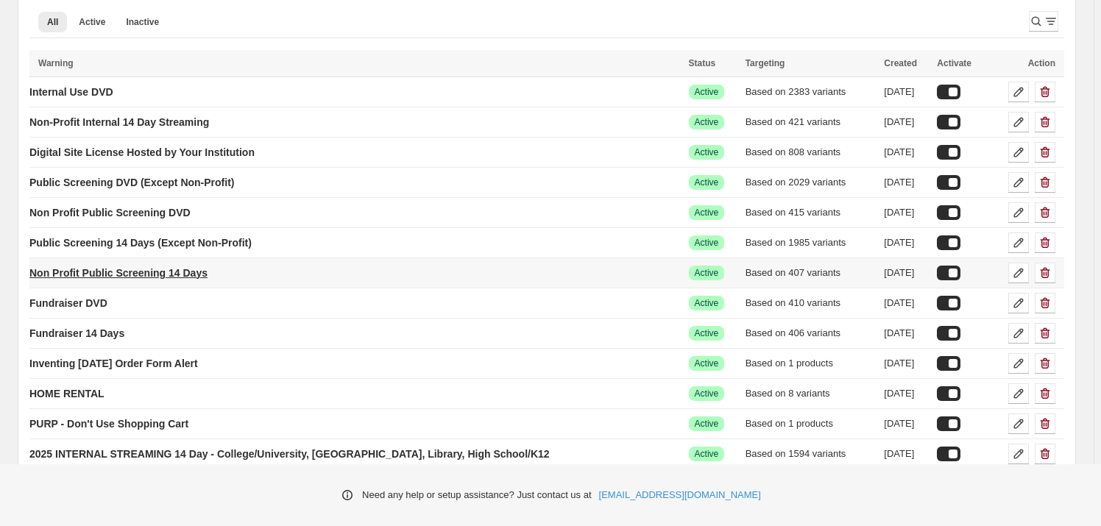
scroll to position [133, 0]
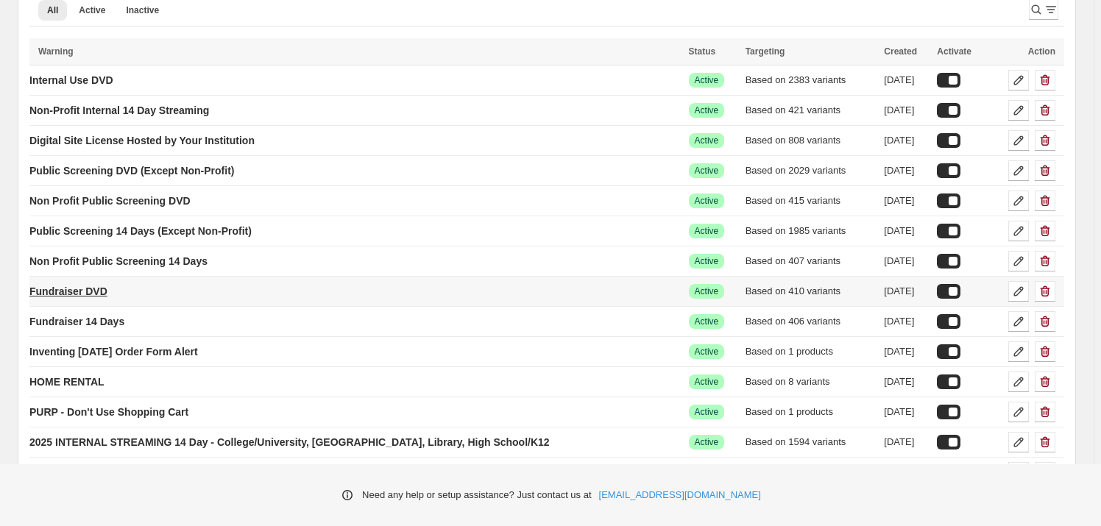
click at [83, 286] on p "Fundraiser DVD" at bounding box center [68, 291] width 78 height 15
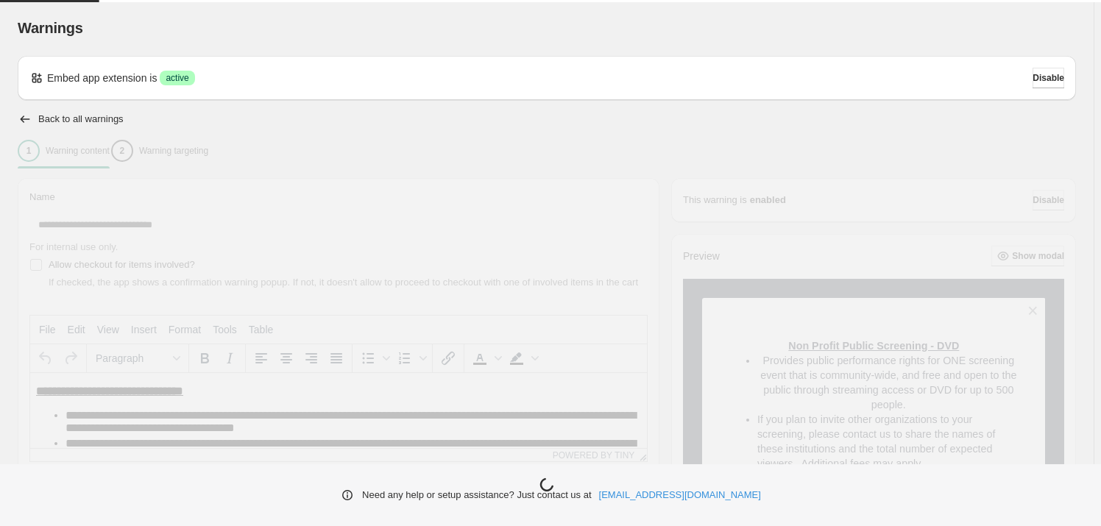
type input "**********"
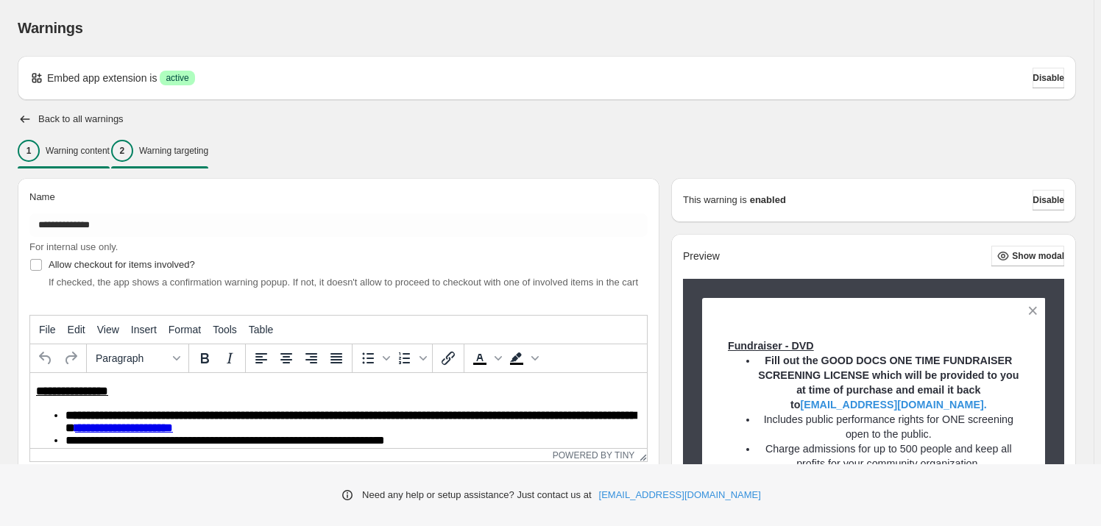
click at [205, 151] on p "Warning targeting" at bounding box center [173, 151] width 69 height 12
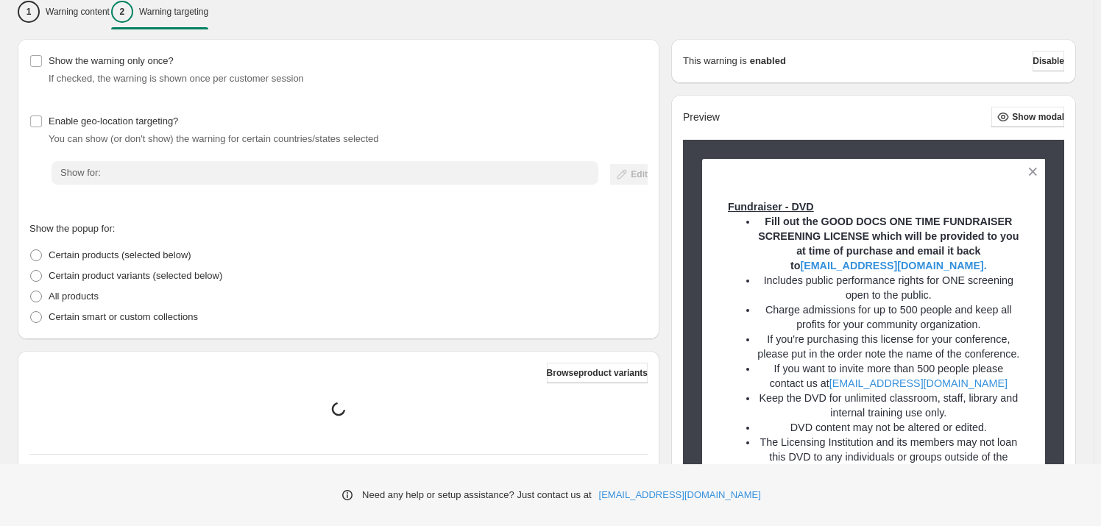
scroll to position [334, 0]
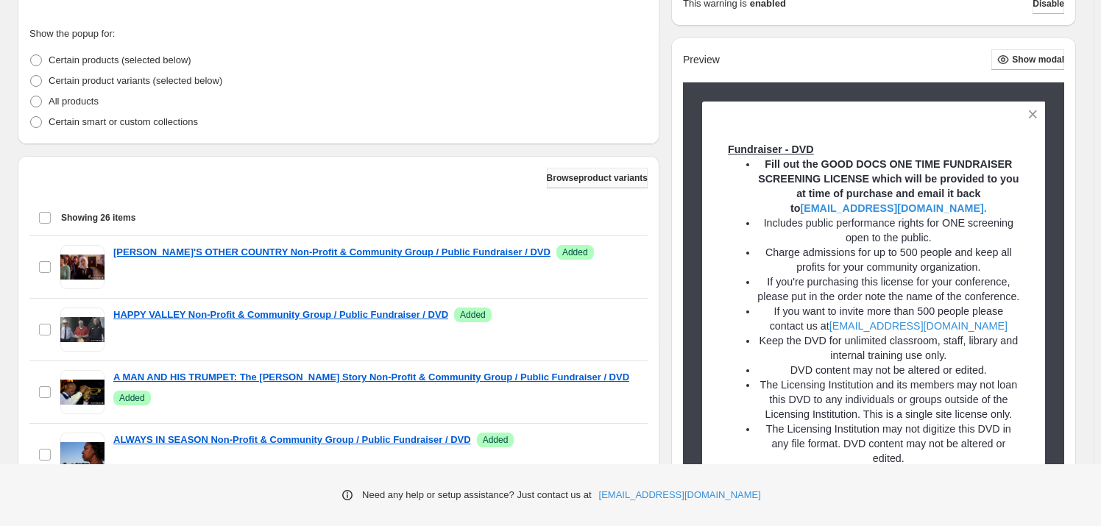
click at [603, 187] on button "Browse product variants" at bounding box center [597, 178] width 101 height 21
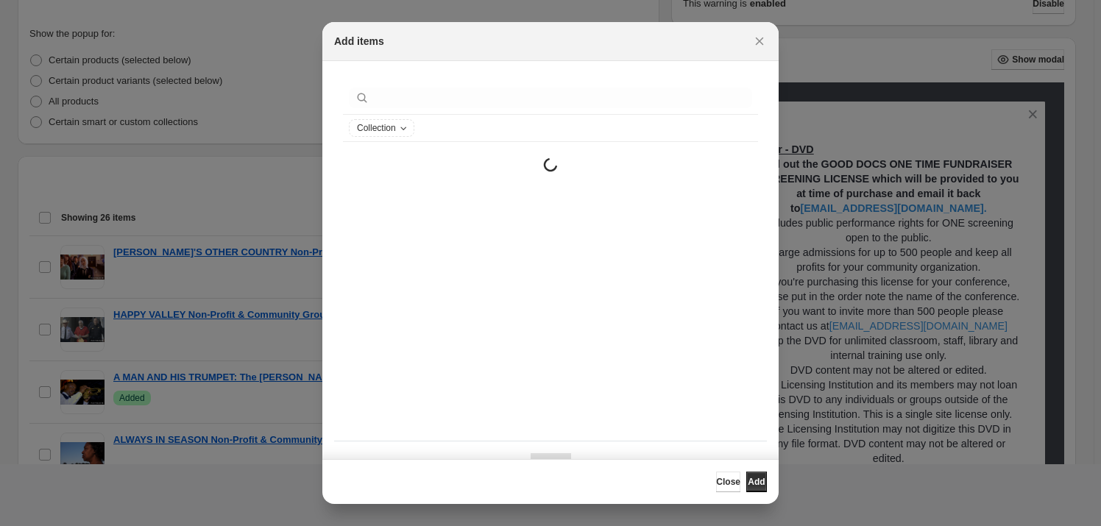
click at [501, 114] on div ":r61d:" at bounding box center [550, 98] width 415 height 33
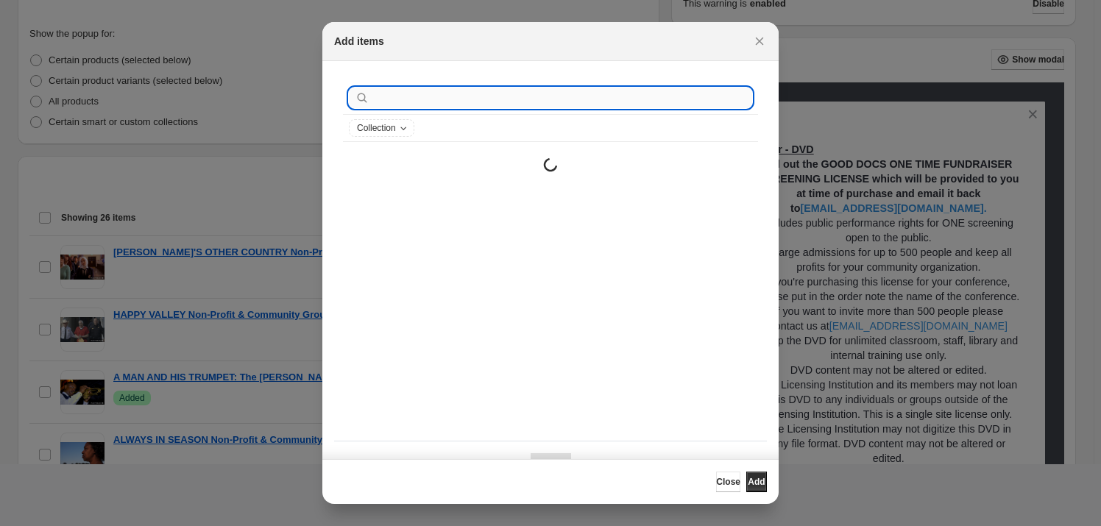
click at [504, 105] on input ":r61d:" at bounding box center [562, 98] width 380 height 21
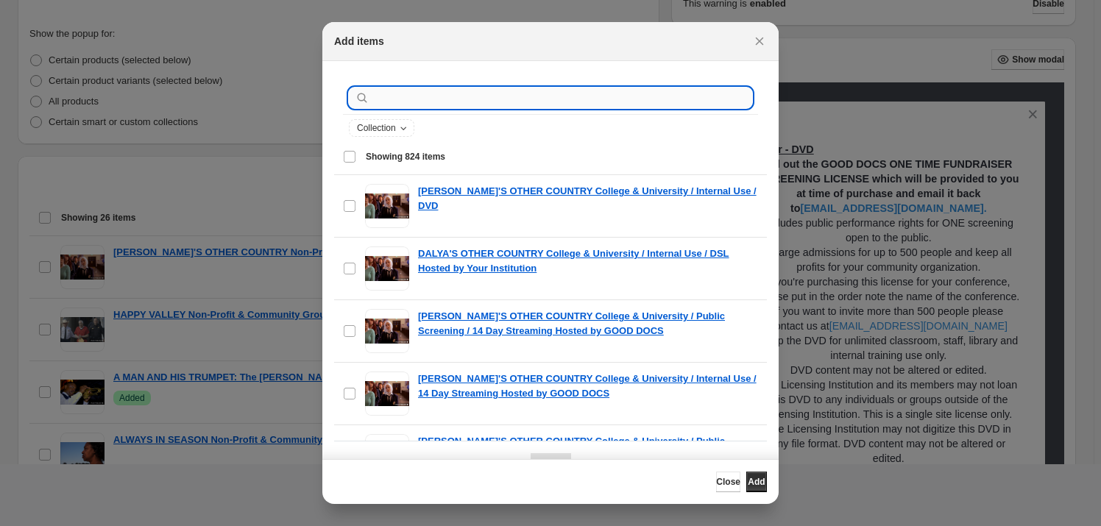
click at [502, 103] on input ":r61d:" at bounding box center [562, 98] width 380 height 21
paste input "**********"
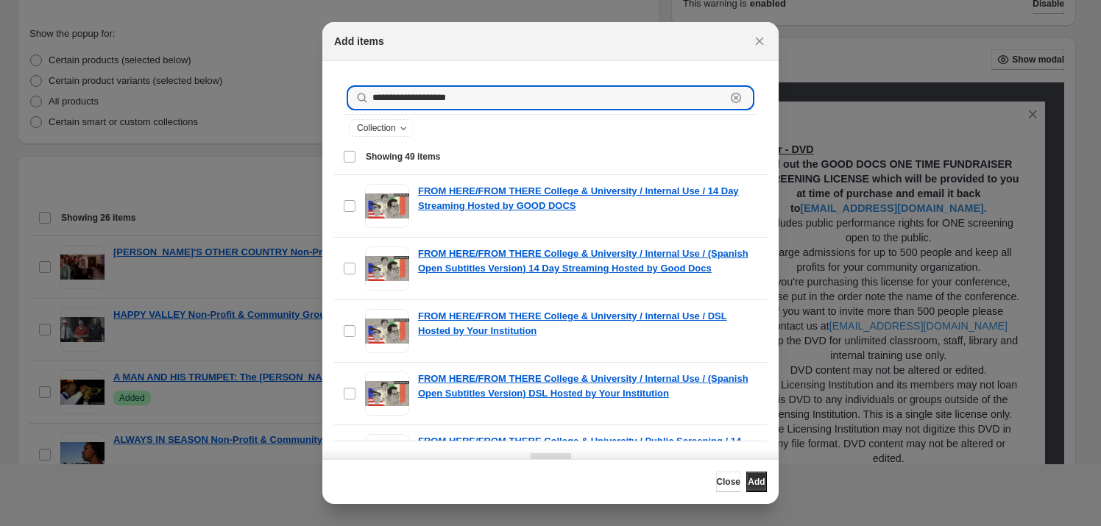
type input "**********"
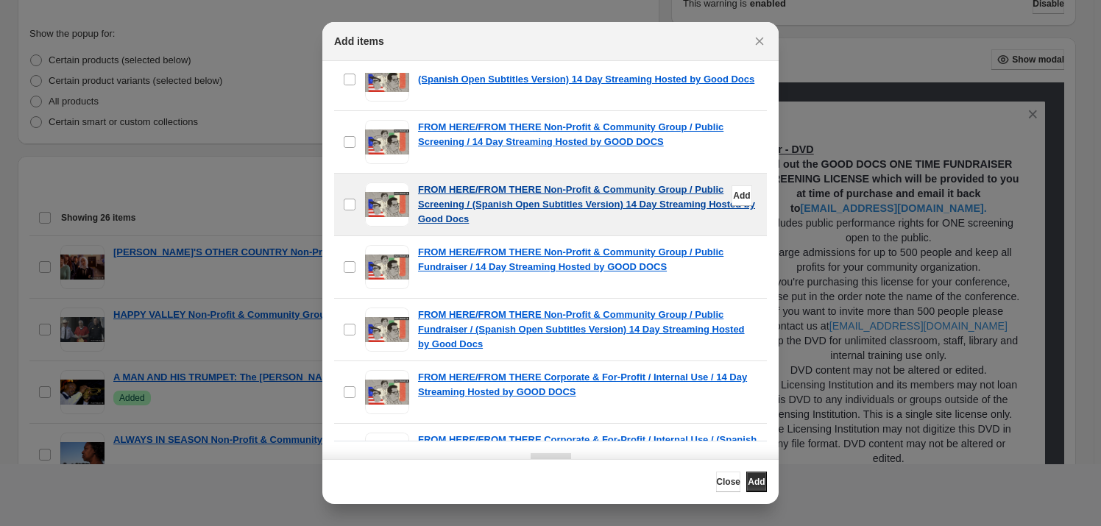
scroll to position [2689, 0]
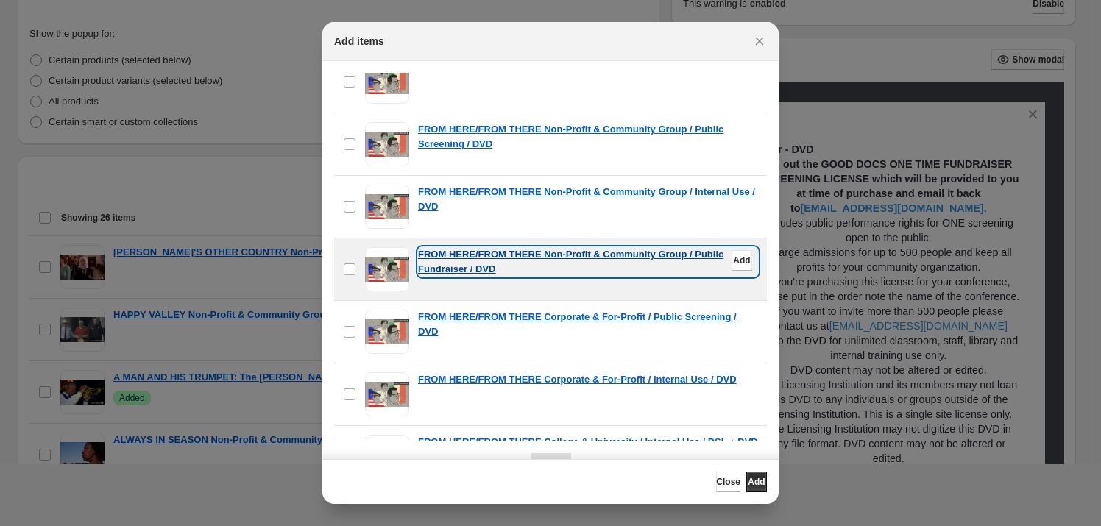
click at [691, 253] on p "FROM HERE/FROM THERE Non-Profit & Community Group / Public Fundraiser / DVD" at bounding box center [588, 261] width 340 height 29
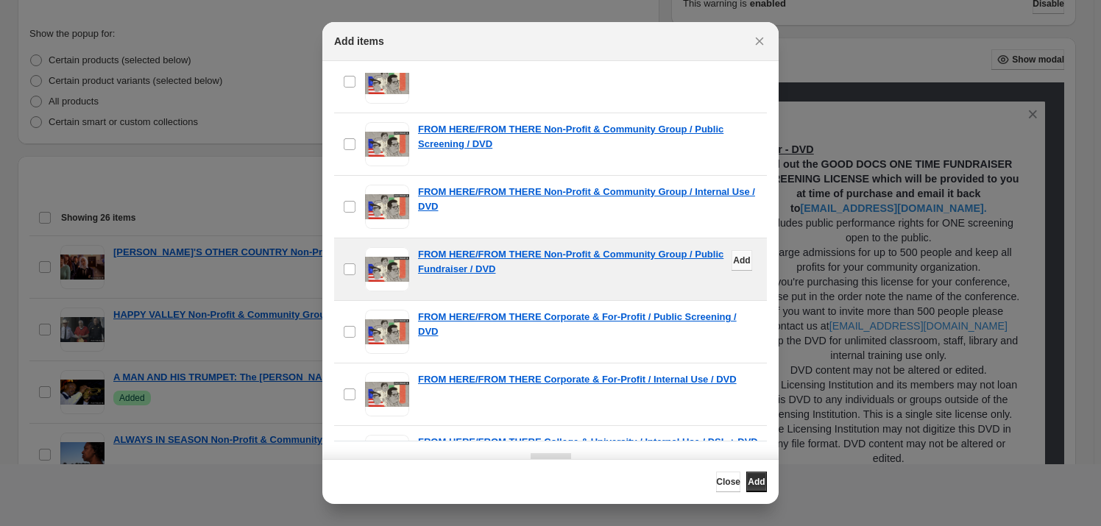
click at [733, 255] on span "Add" at bounding box center [741, 261] width 17 height 12
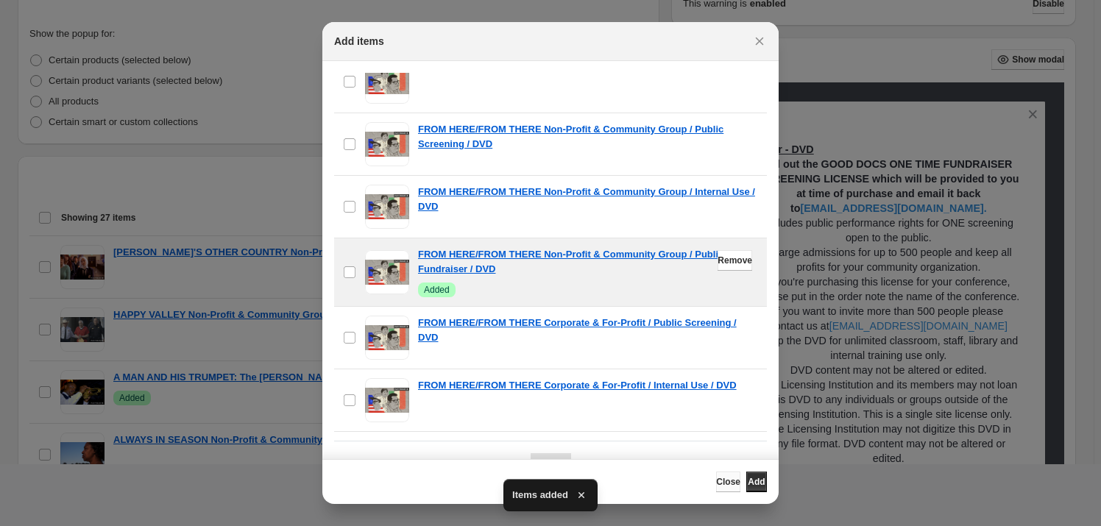
click at [716, 486] on span "Close" at bounding box center [728, 482] width 24 height 12
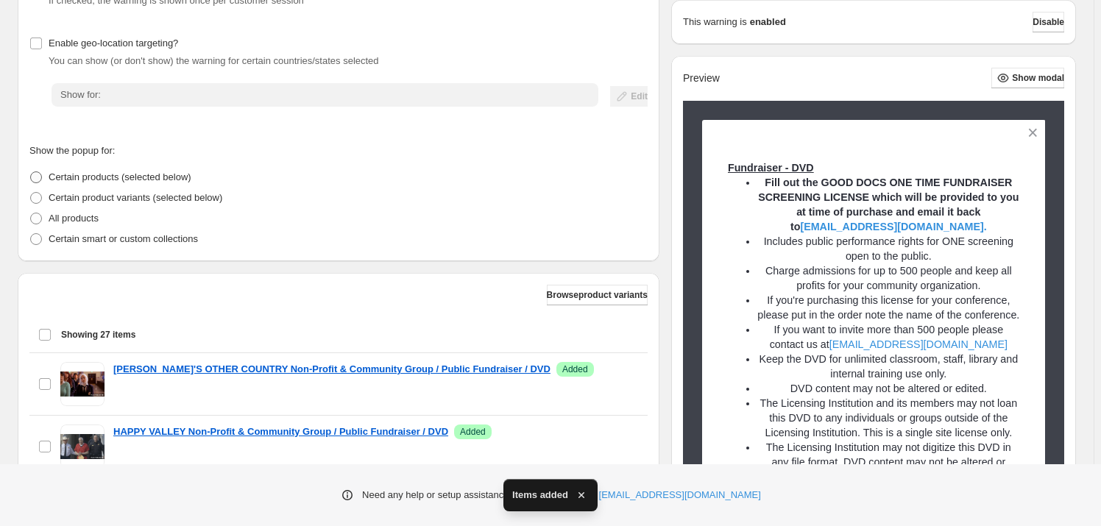
scroll to position [0, 0]
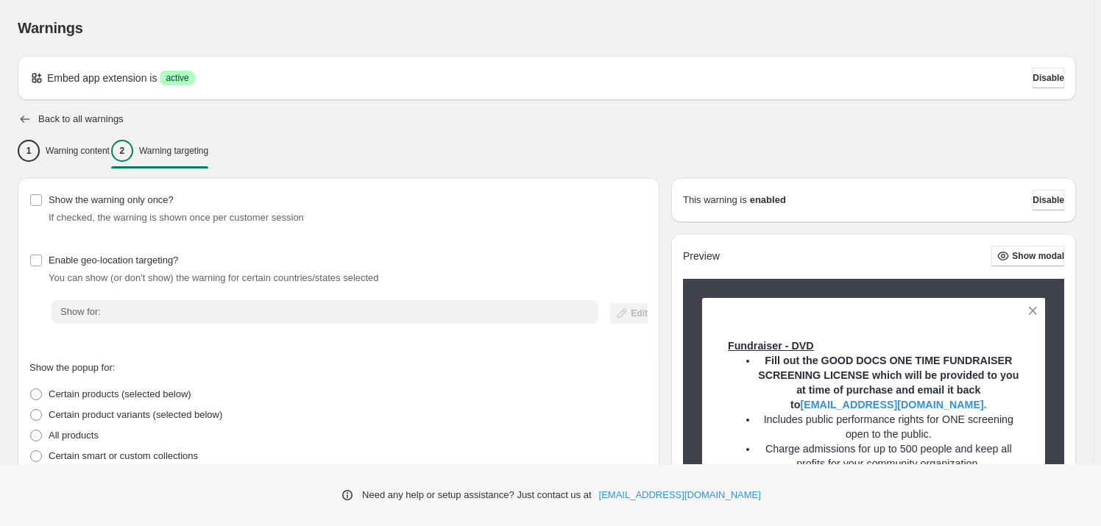
click at [24, 123] on icon "button" at bounding box center [25, 119] width 15 height 15
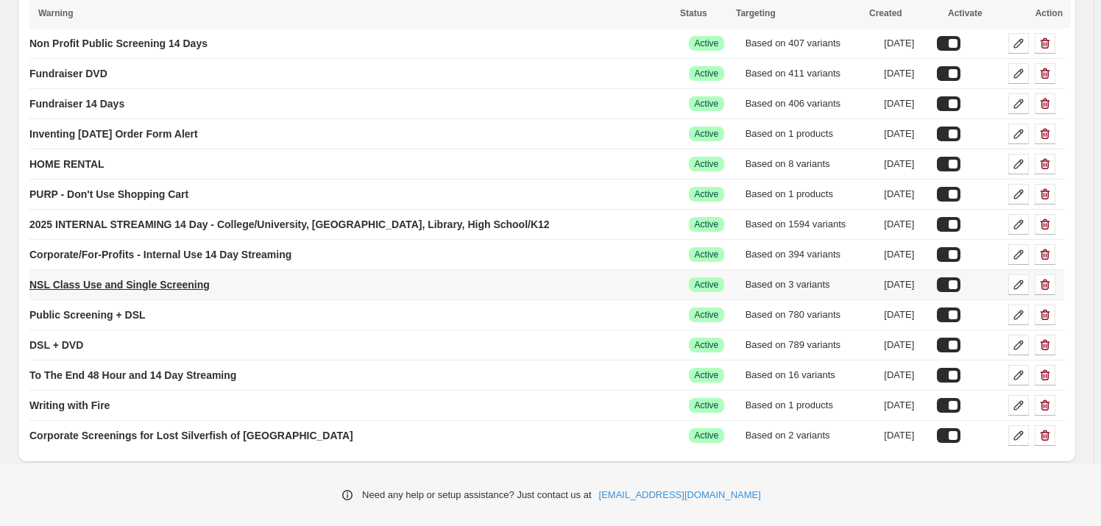
scroll to position [353, 0]
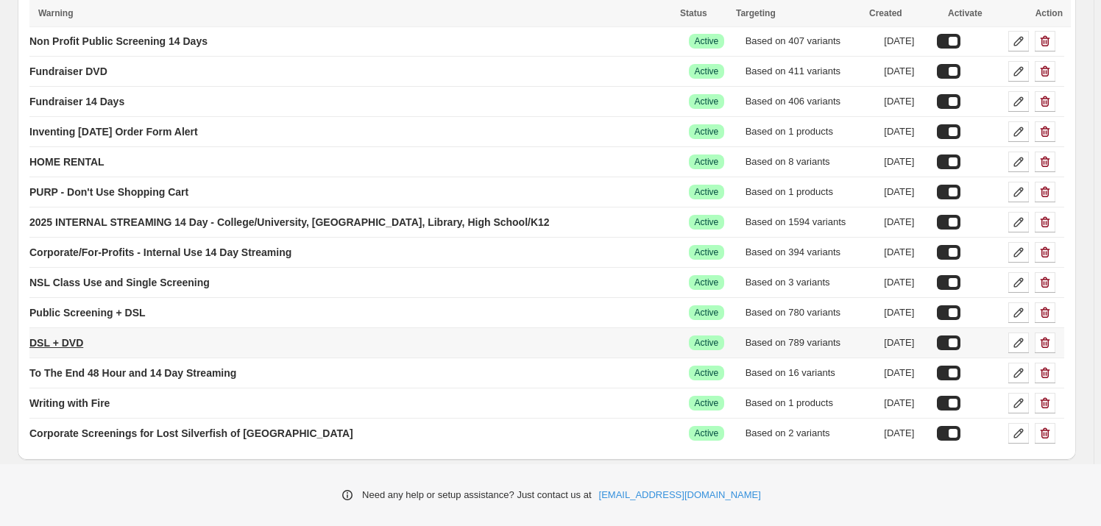
click at [83, 338] on p "DSL + DVD" at bounding box center [56, 343] width 54 height 15
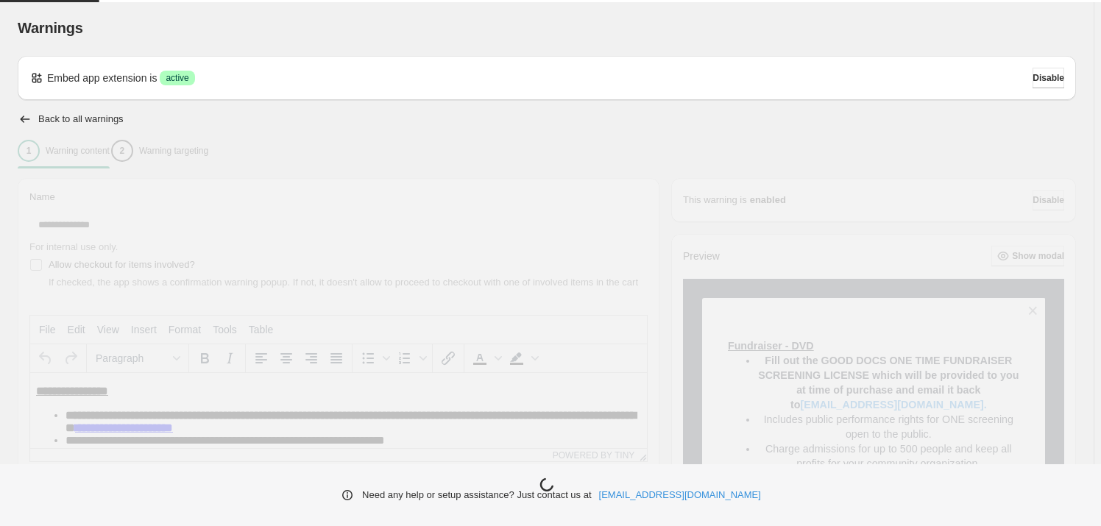
type input "*********"
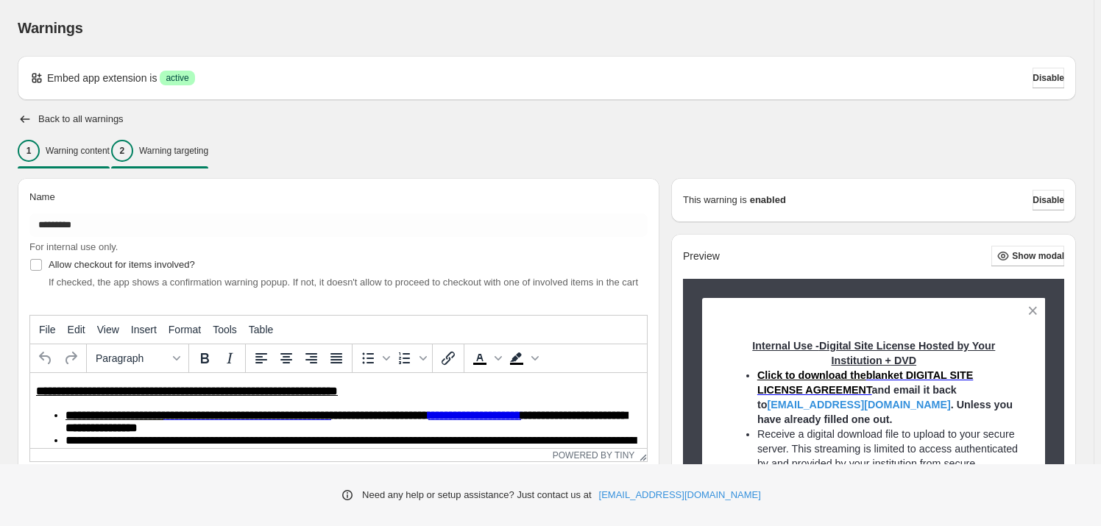
click at [208, 163] on button "2 Warning targeting" at bounding box center [159, 150] width 97 height 31
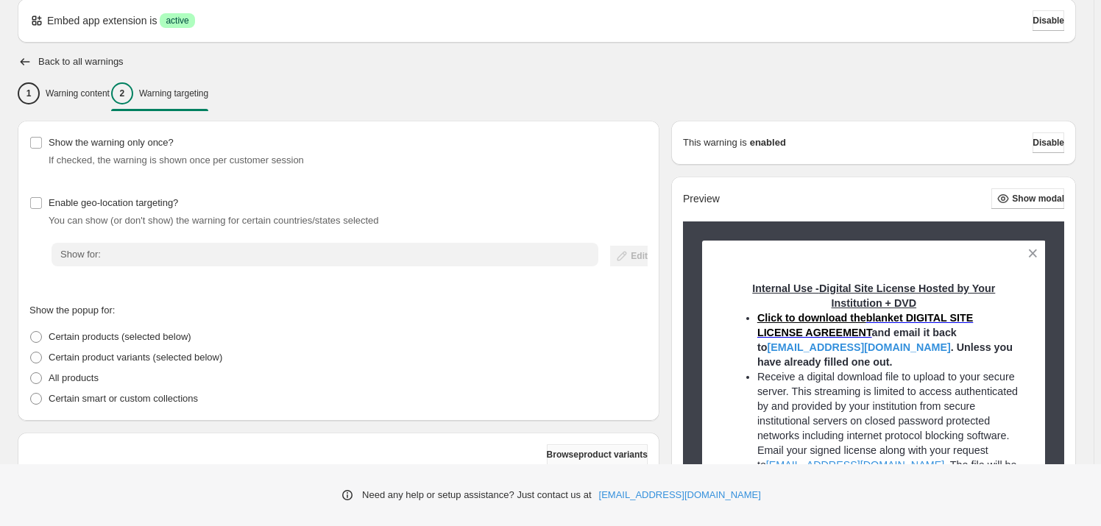
scroll to position [200, 0]
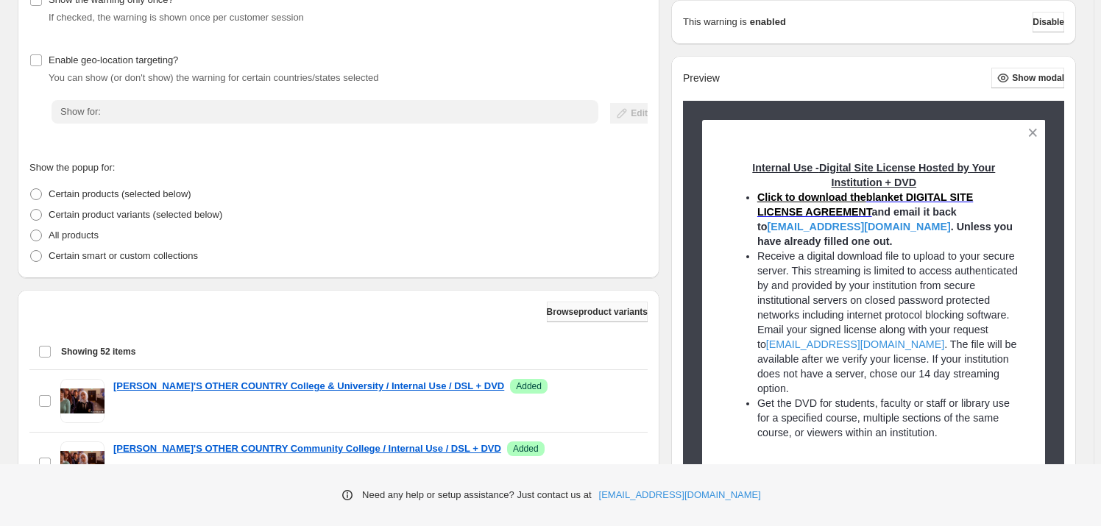
click at [575, 305] on button "Browse product variants" at bounding box center [597, 312] width 101 height 21
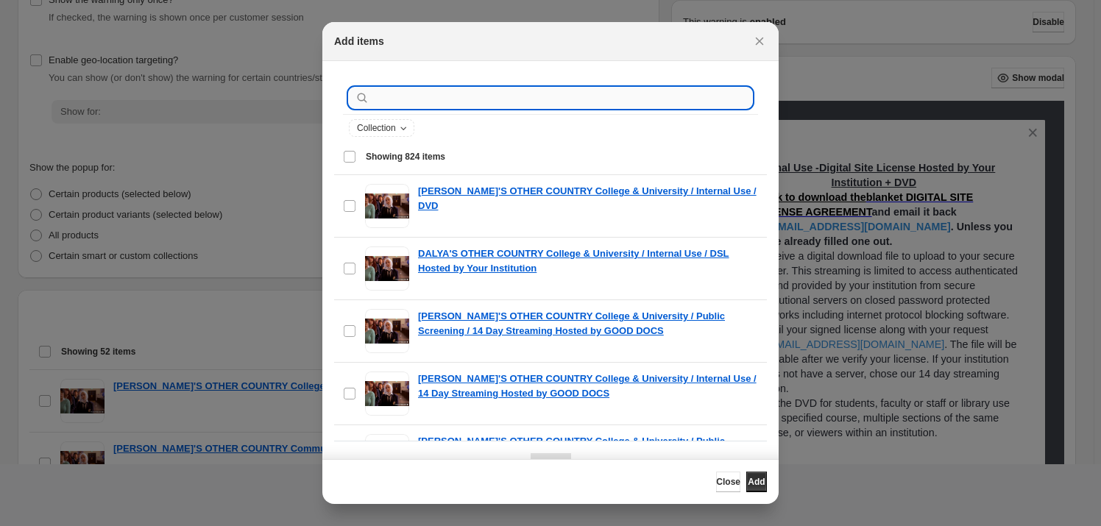
click at [455, 100] on input ":r7rt:" at bounding box center [562, 98] width 380 height 21
paste input "**********"
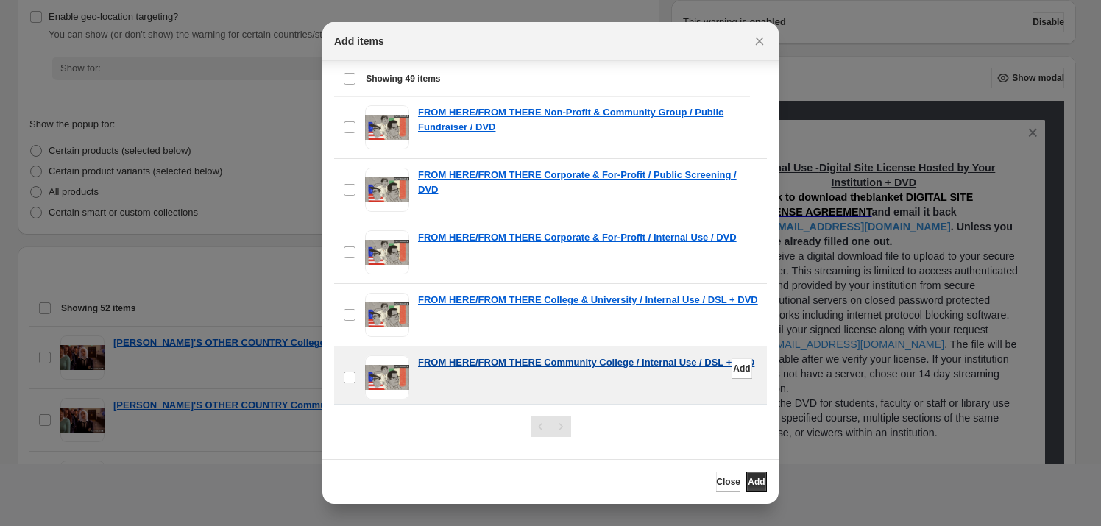
scroll to position [267, 0]
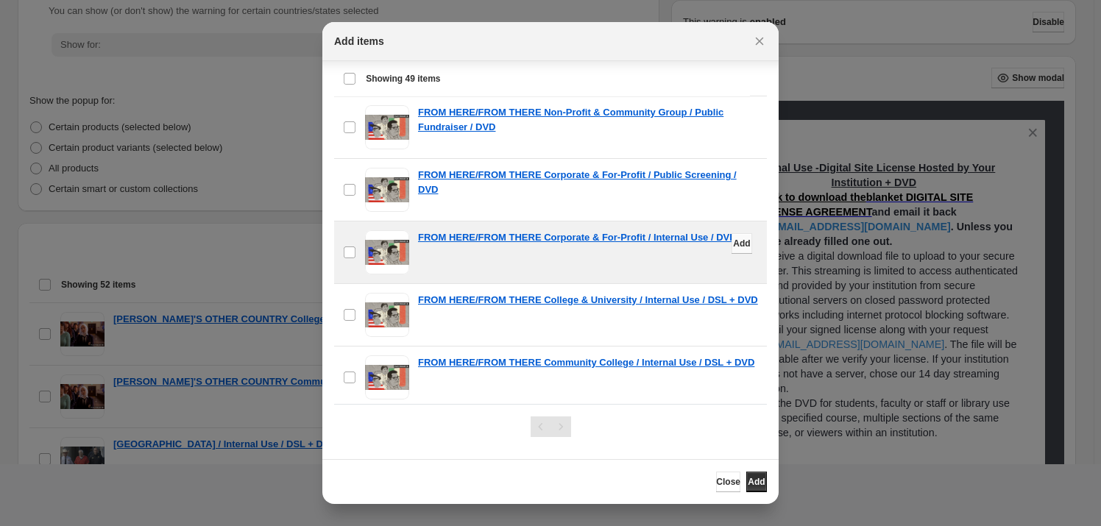
type input "**********"
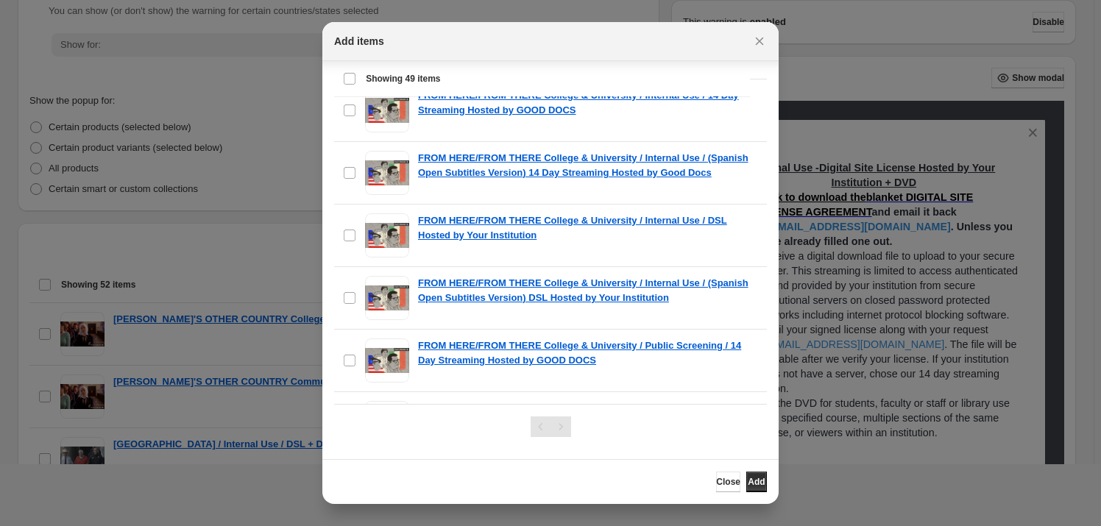
scroll to position [2794, 0]
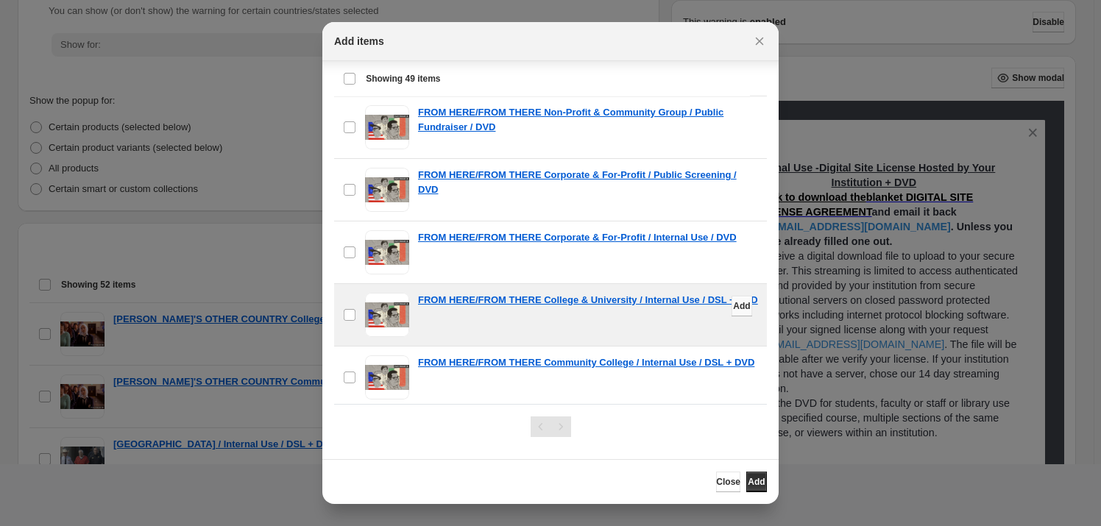
click at [733, 300] on span "Add" at bounding box center [741, 306] width 17 height 12
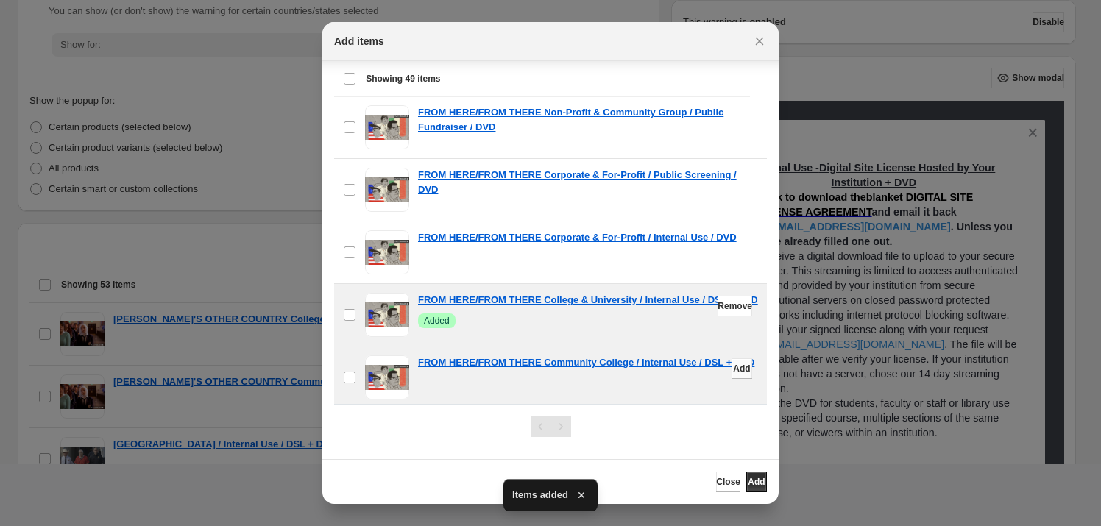
click at [731, 360] on button "Add" at bounding box center [741, 368] width 21 height 21
click at [716, 486] on span "Close" at bounding box center [728, 482] width 24 height 12
